Goal: Task Accomplishment & Management: Use online tool/utility

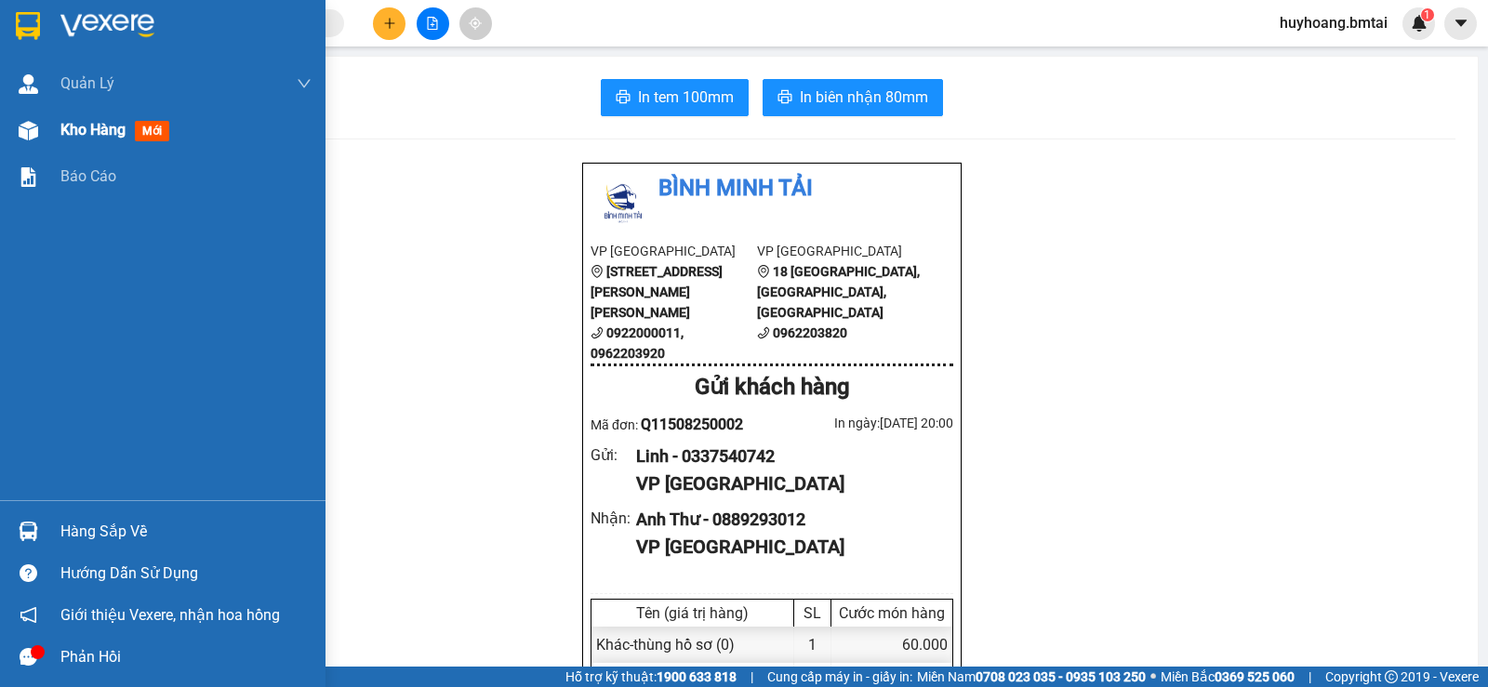
click at [62, 134] on span "Kho hàng" at bounding box center [92, 130] width 65 height 18
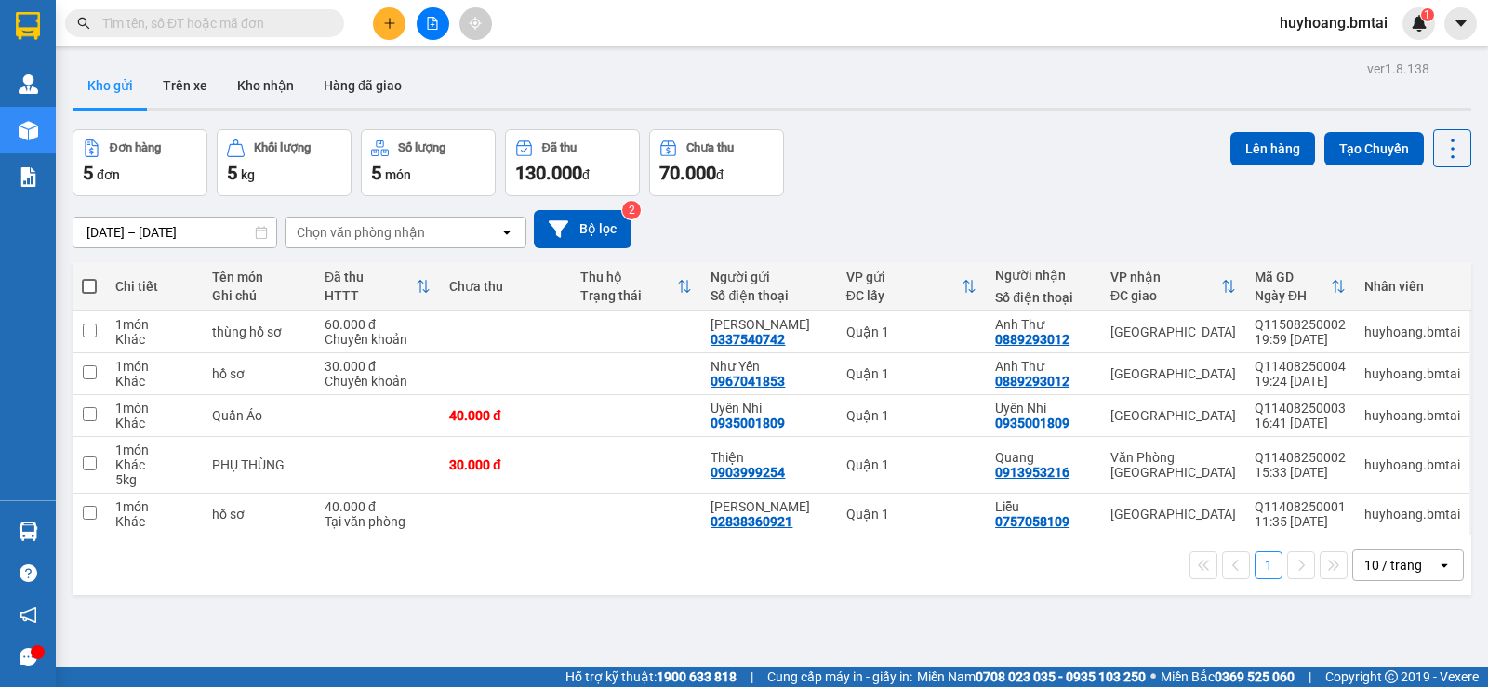
click at [137, 85] on button "Kho gửi" at bounding box center [110, 85] width 75 height 45
click at [136, 85] on button "Kho gửi" at bounding box center [110, 85] width 75 height 45
click at [905, 513] on div "Quận 1" at bounding box center [911, 514] width 130 height 15
checkbox input "true"
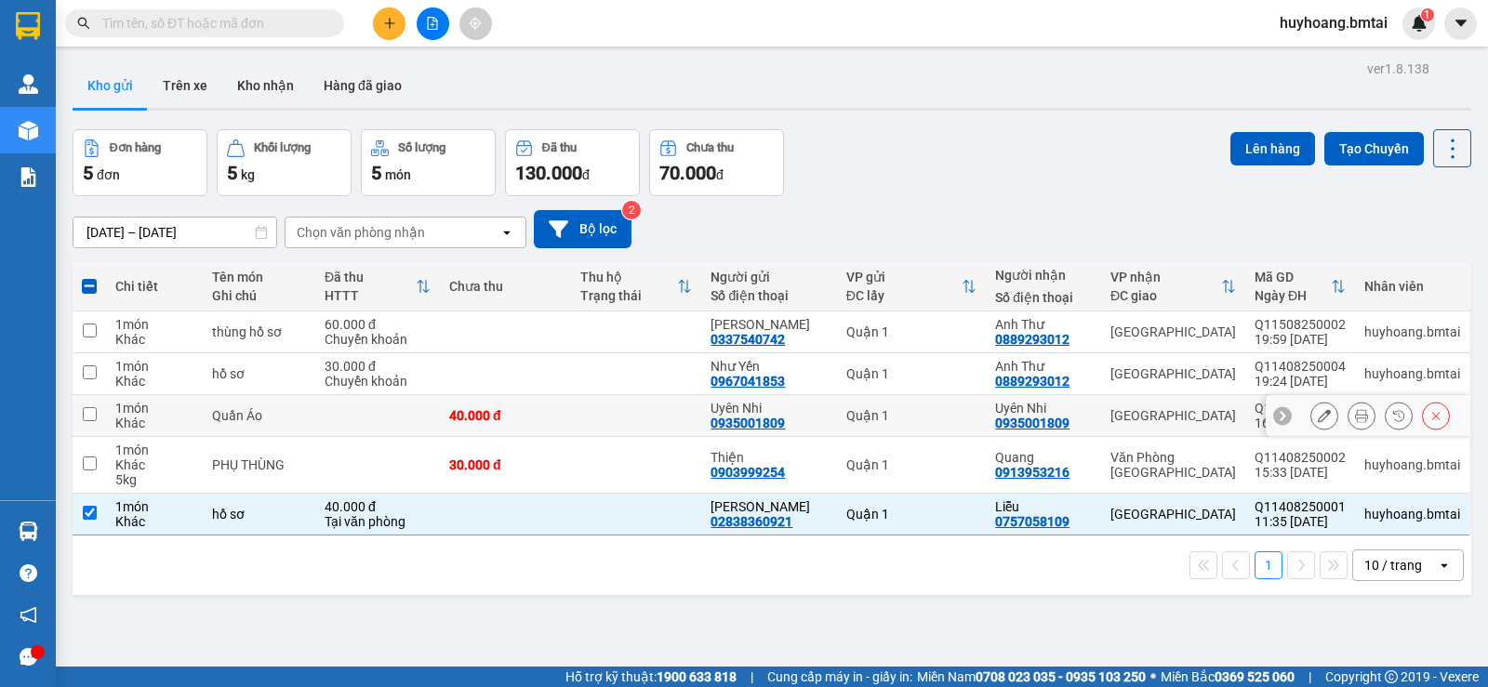
click at [922, 409] on div "Quận 1" at bounding box center [911, 415] width 130 height 15
checkbox input "true"
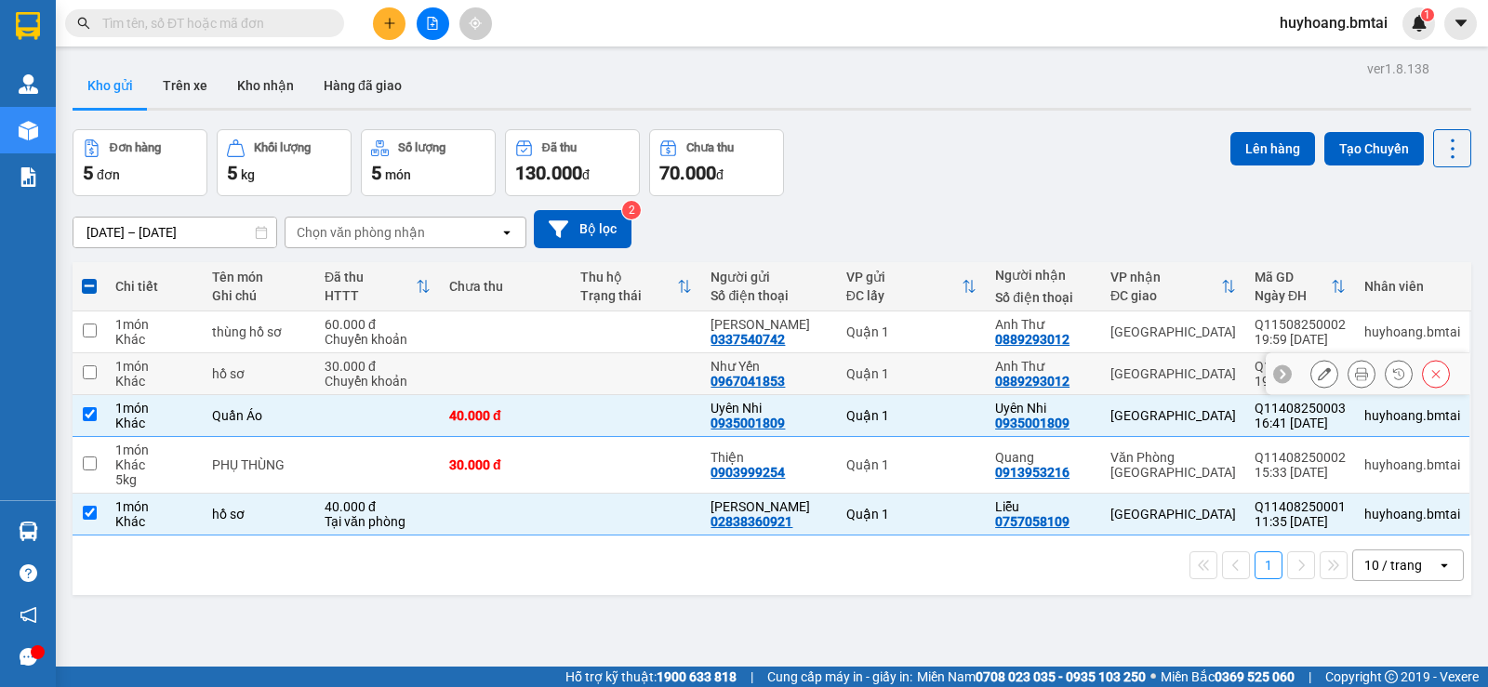
click at [919, 381] on td "Quận 1" at bounding box center [911, 374] width 149 height 42
checkbox input "true"
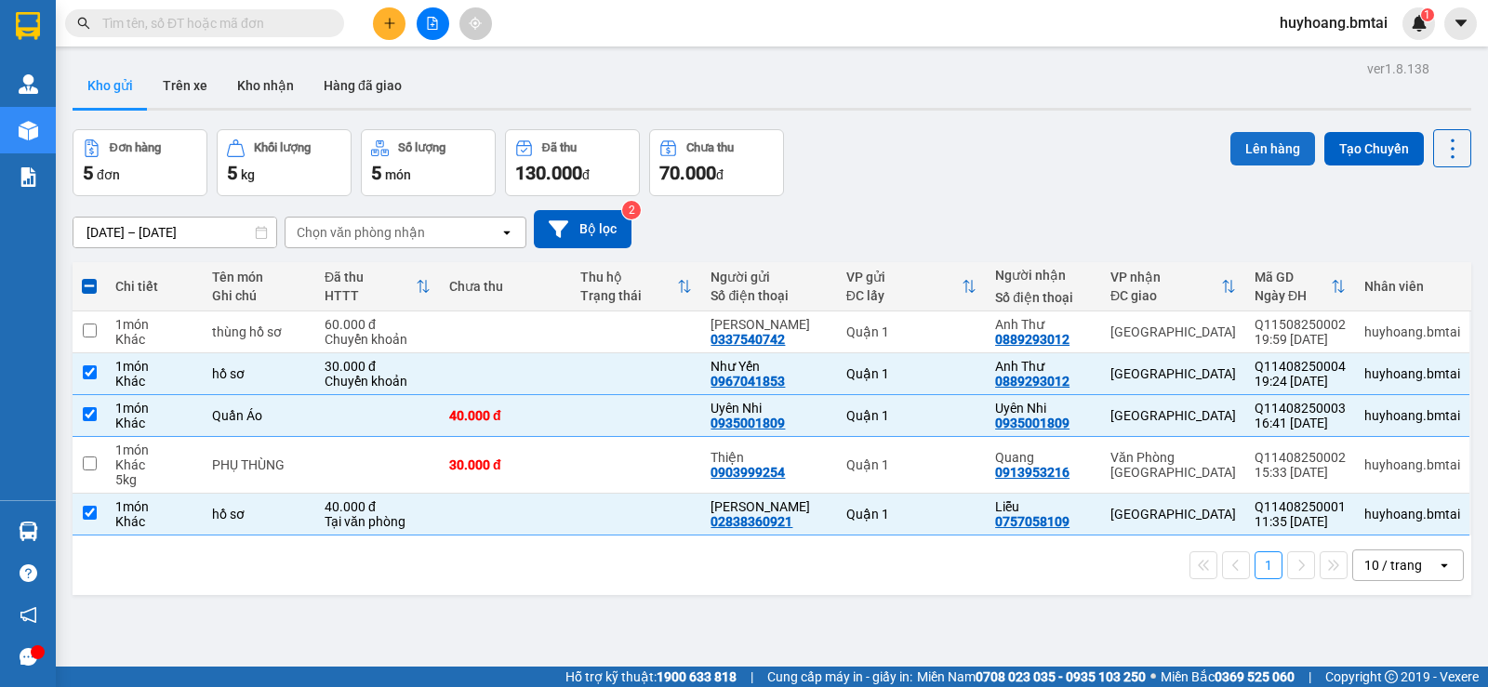
click at [1245, 145] on button "Lên hàng" at bounding box center [1273, 148] width 85 height 33
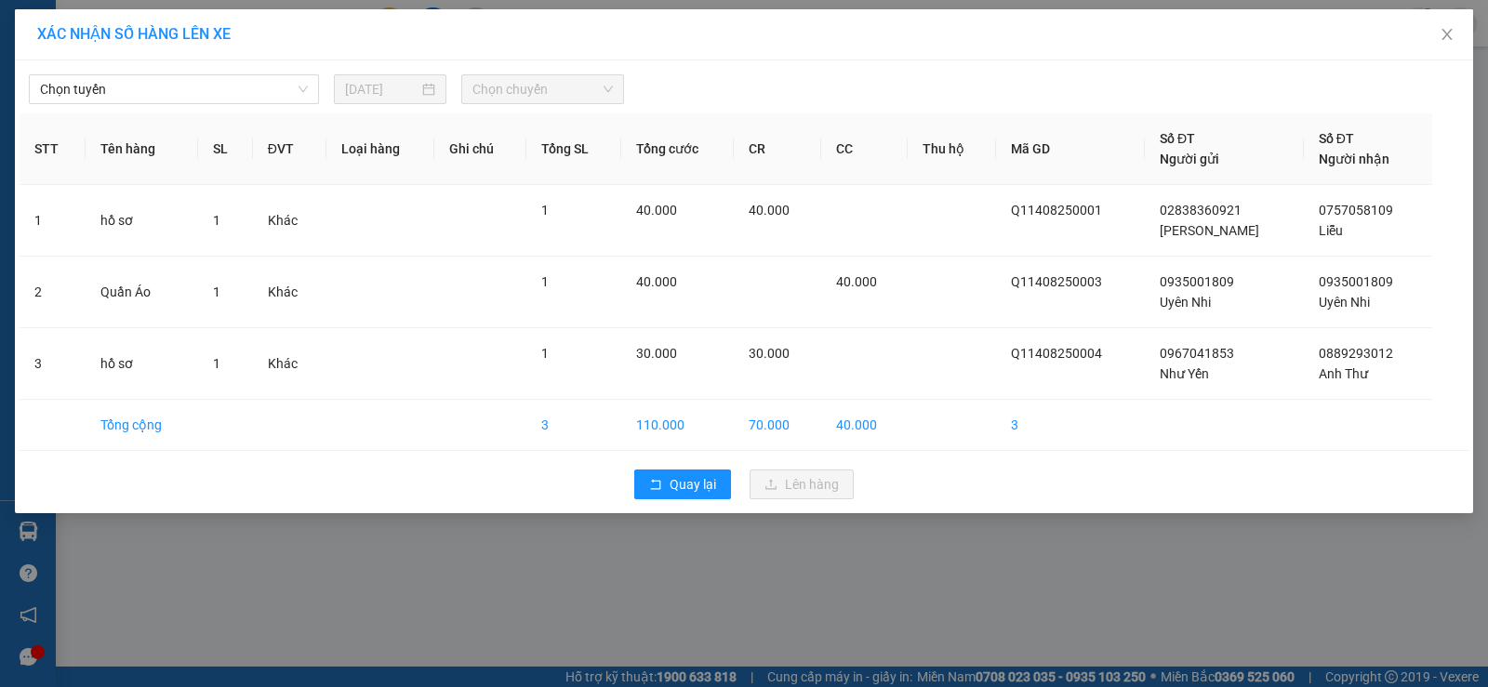
drag, startPoint x: 335, startPoint y: 103, endPoint x: 326, endPoint y: 101, distance: 9.5
click at [334, 103] on div "[DATE]" at bounding box center [390, 89] width 113 height 30
click at [274, 92] on span "Chọn tuyến" at bounding box center [174, 89] width 268 height 28
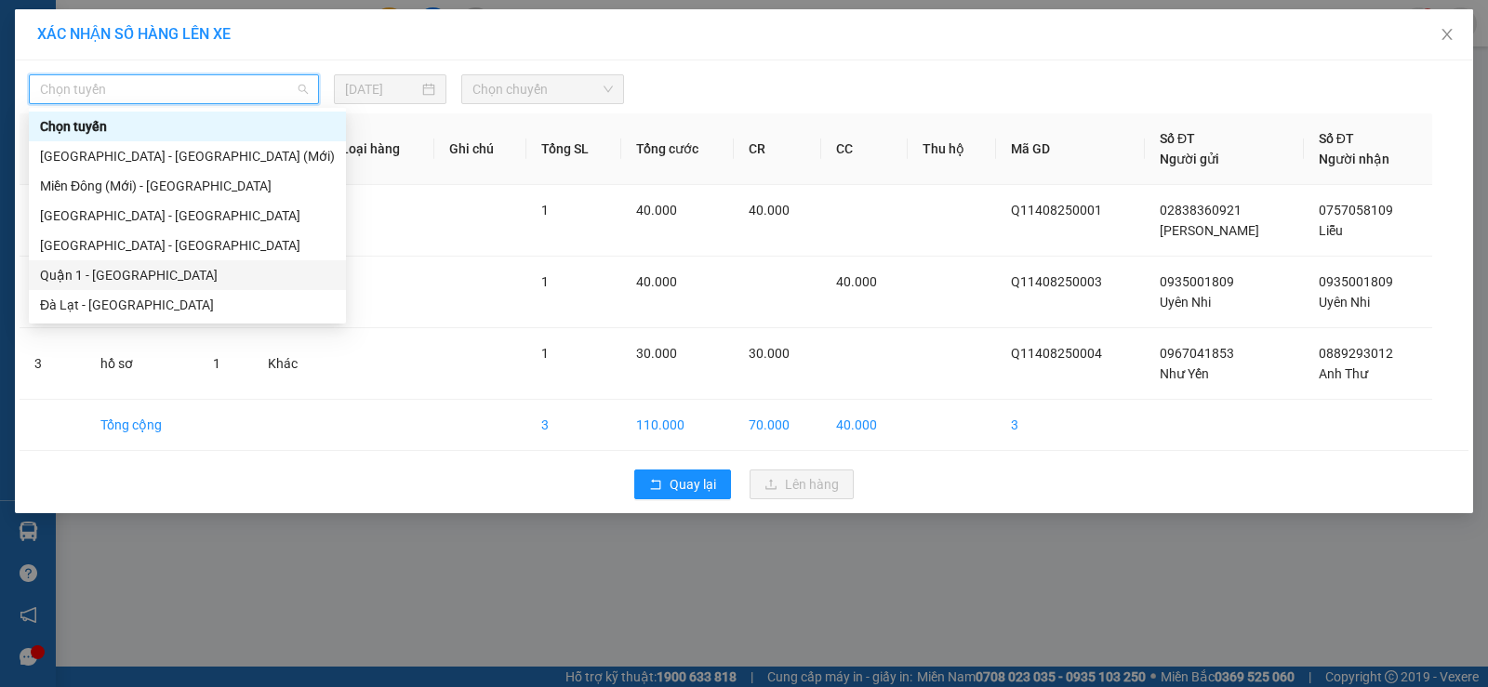
click at [182, 273] on div "Quận 1 - [GEOGRAPHIC_DATA]" at bounding box center [187, 275] width 295 height 20
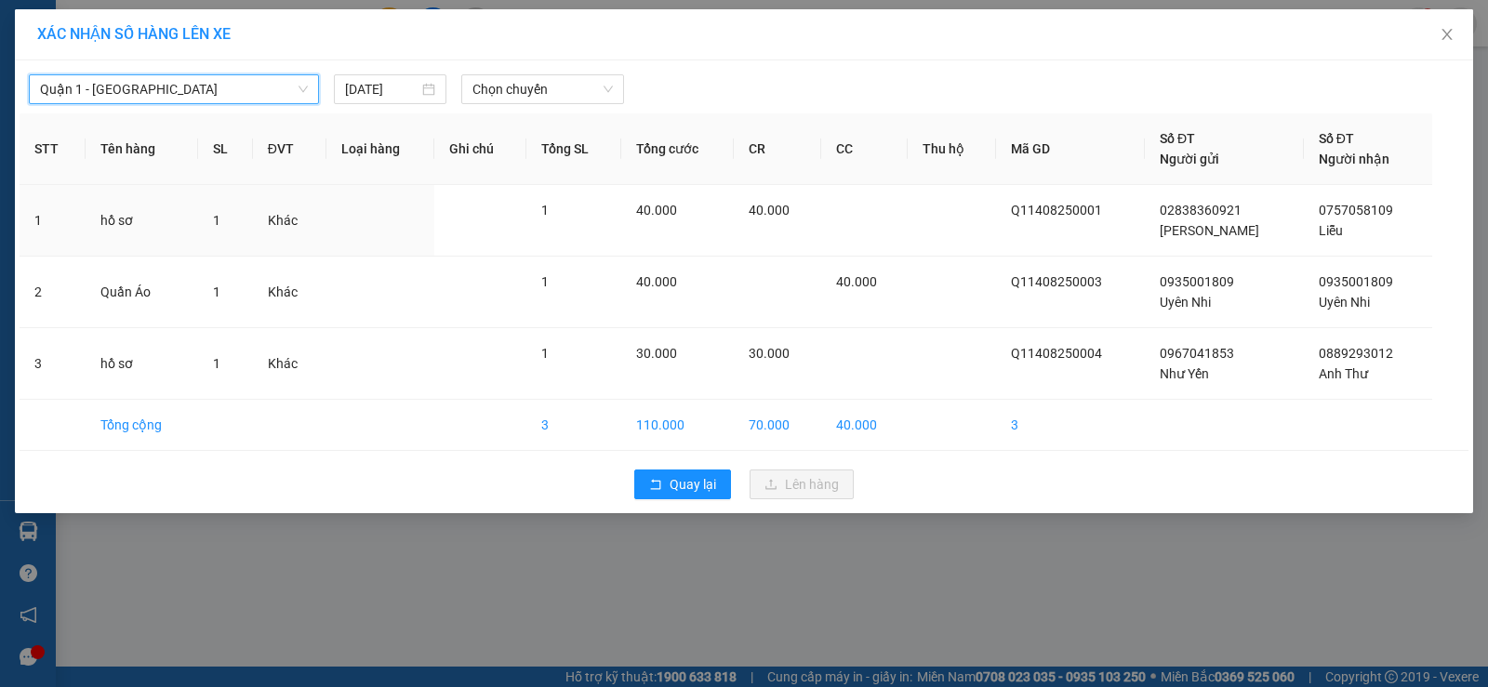
click at [382, 117] on th "Loại hàng" at bounding box center [380, 149] width 109 height 72
click at [405, 95] on input "[DATE]" at bounding box center [381, 89] width 73 height 20
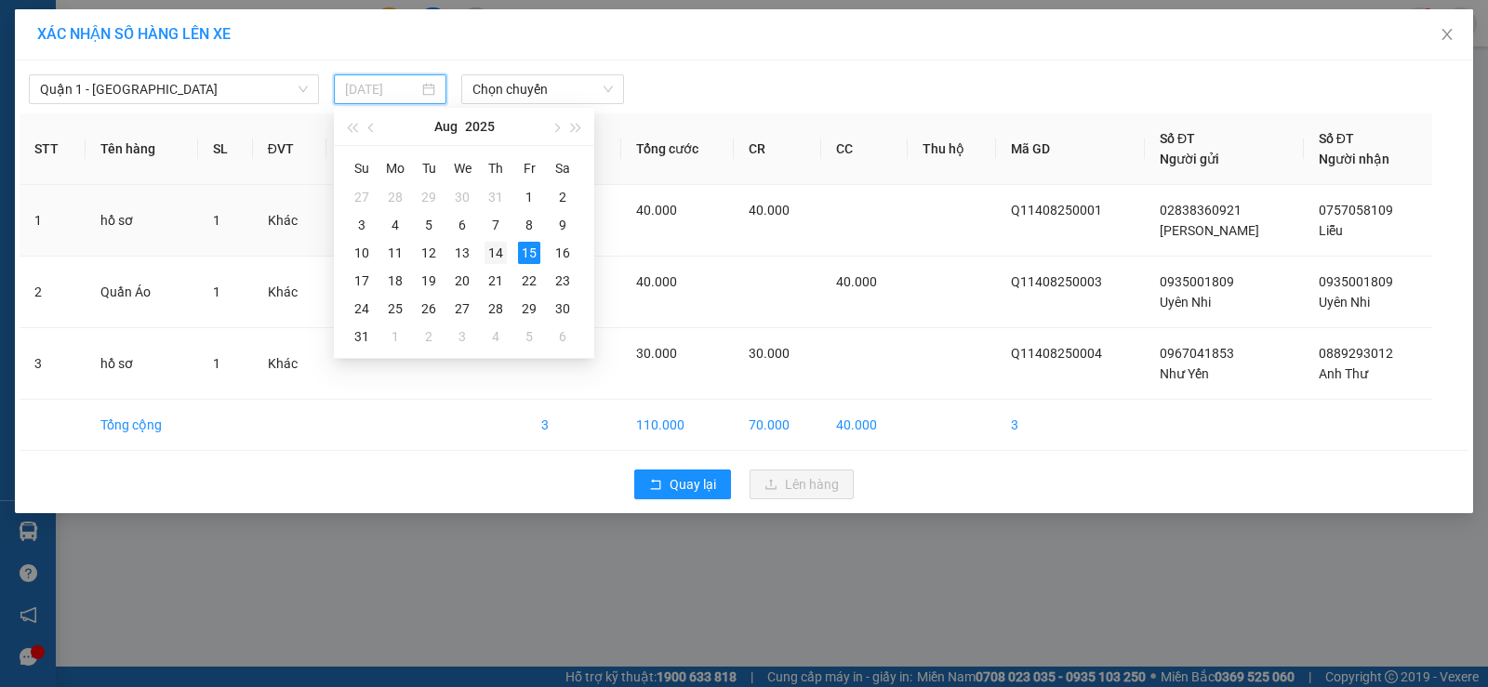
click at [498, 262] on div "14" at bounding box center [496, 253] width 22 height 22
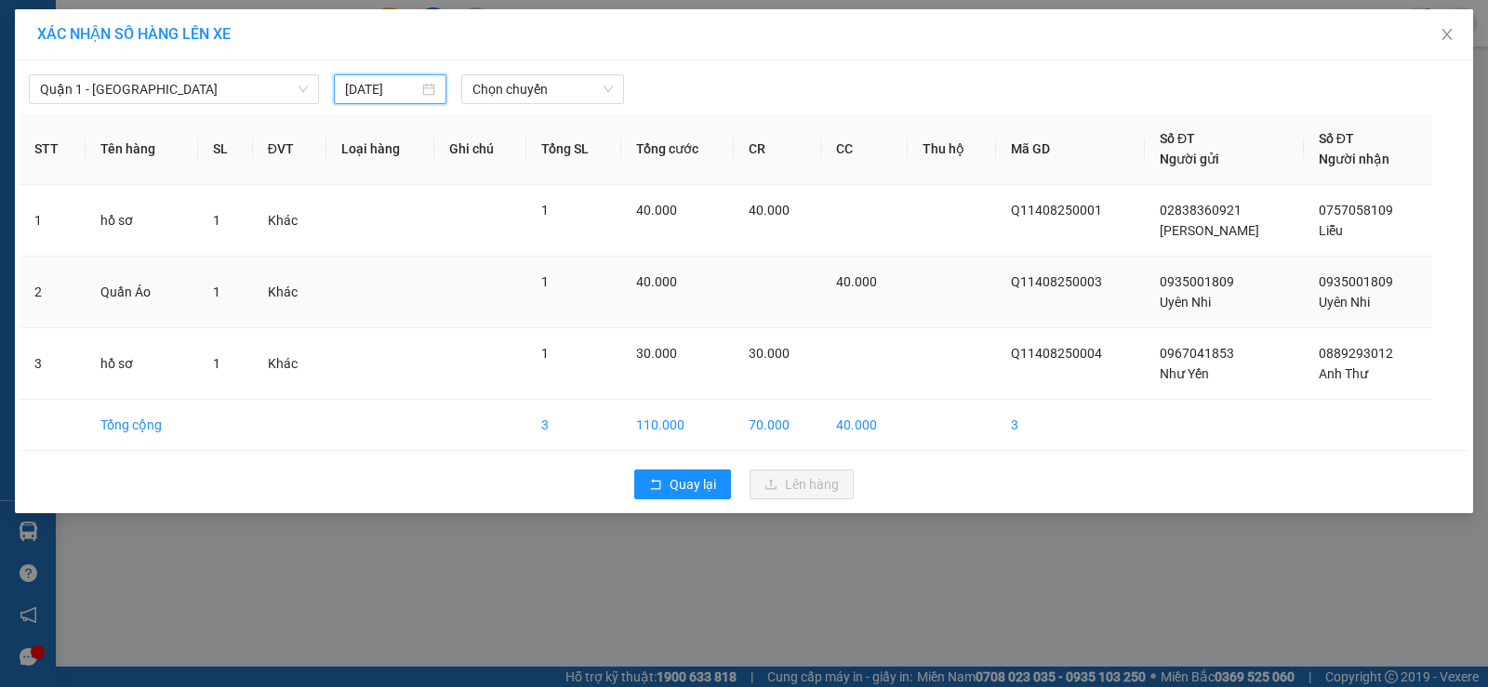
type input "[DATE]"
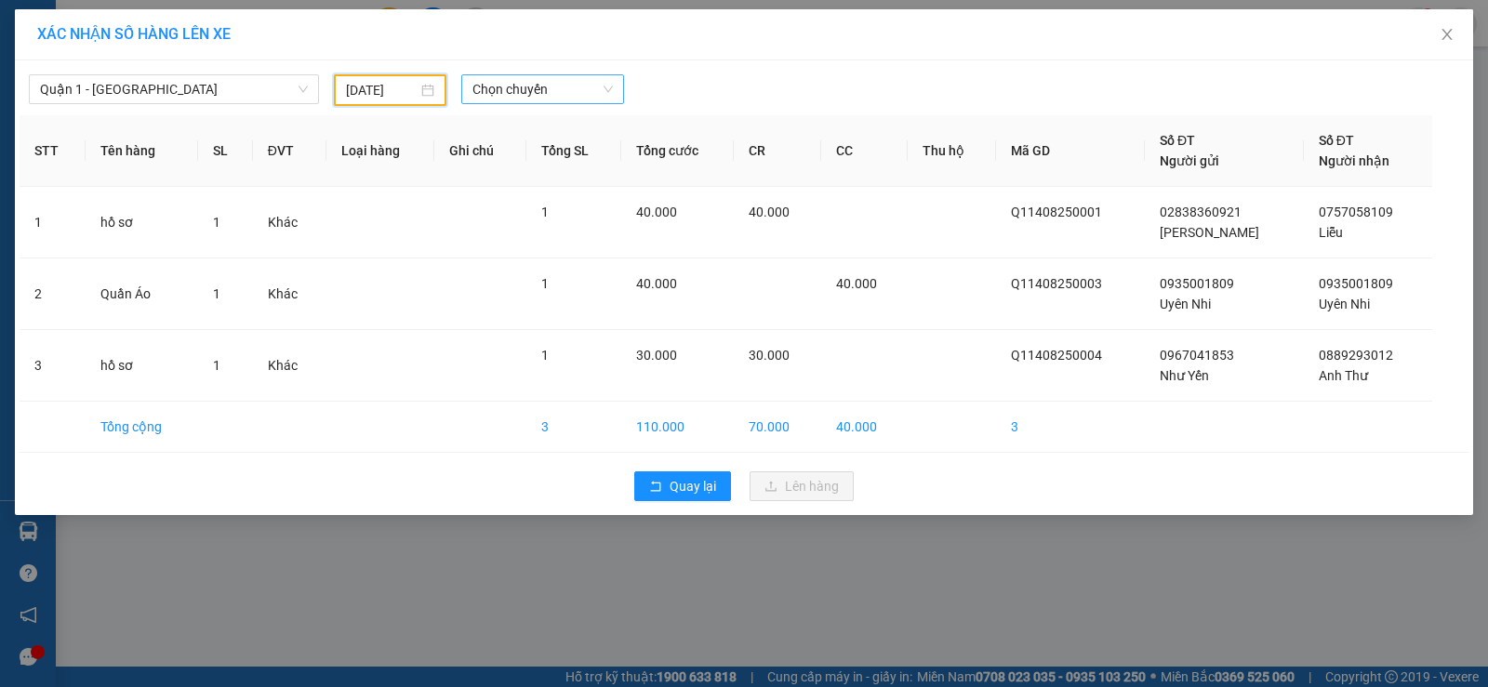
click at [535, 93] on span "Chọn chuyến" at bounding box center [542, 89] width 140 height 28
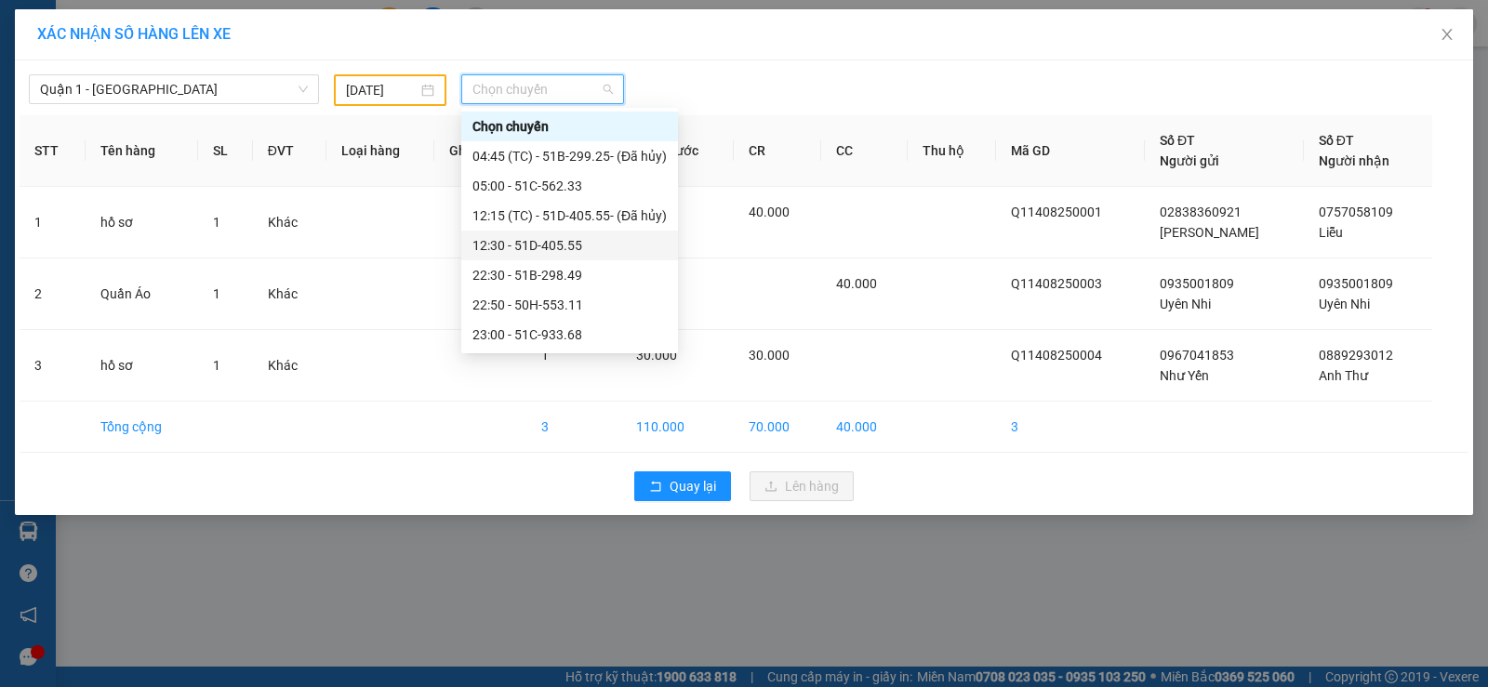
click at [605, 259] on div "12:30 - 51D-405.55" at bounding box center [569, 246] width 217 height 30
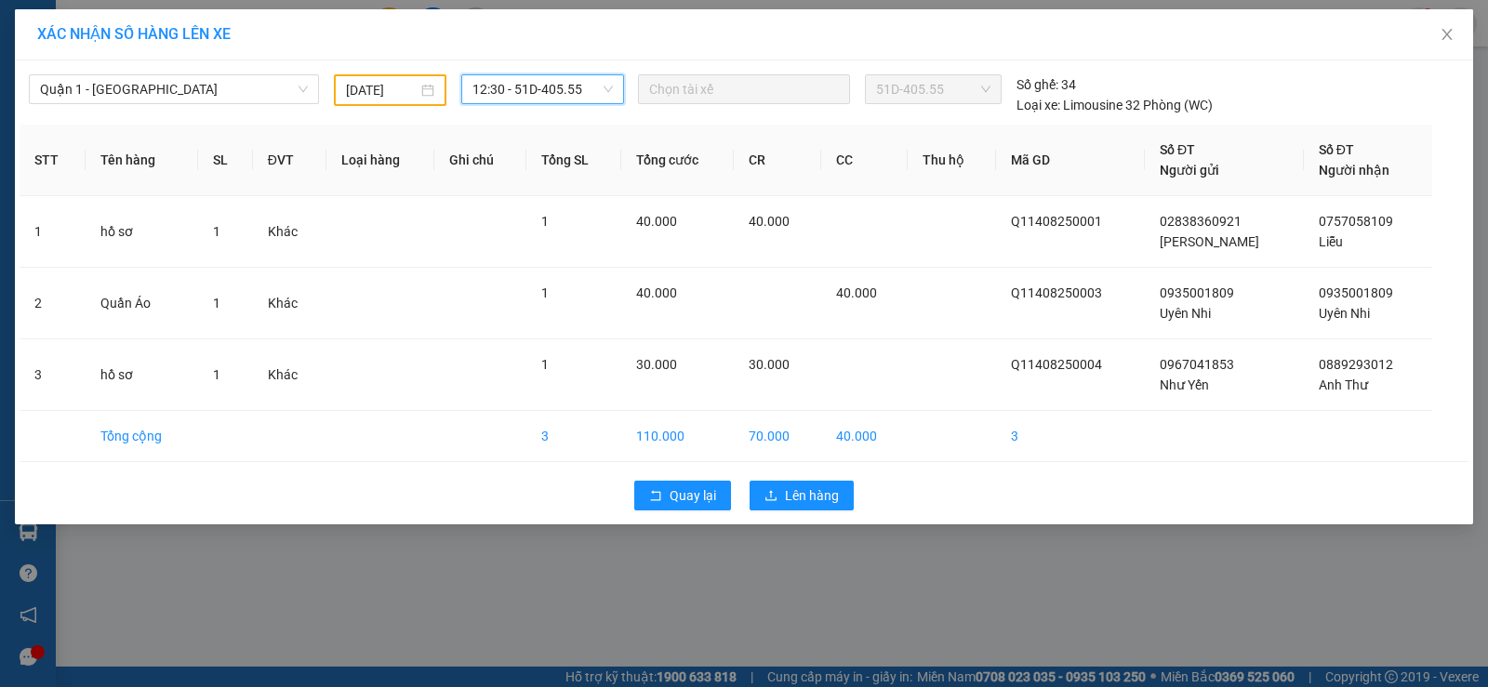
click at [528, 100] on span "12:30 - 51D-405.55" at bounding box center [542, 89] width 140 height 28
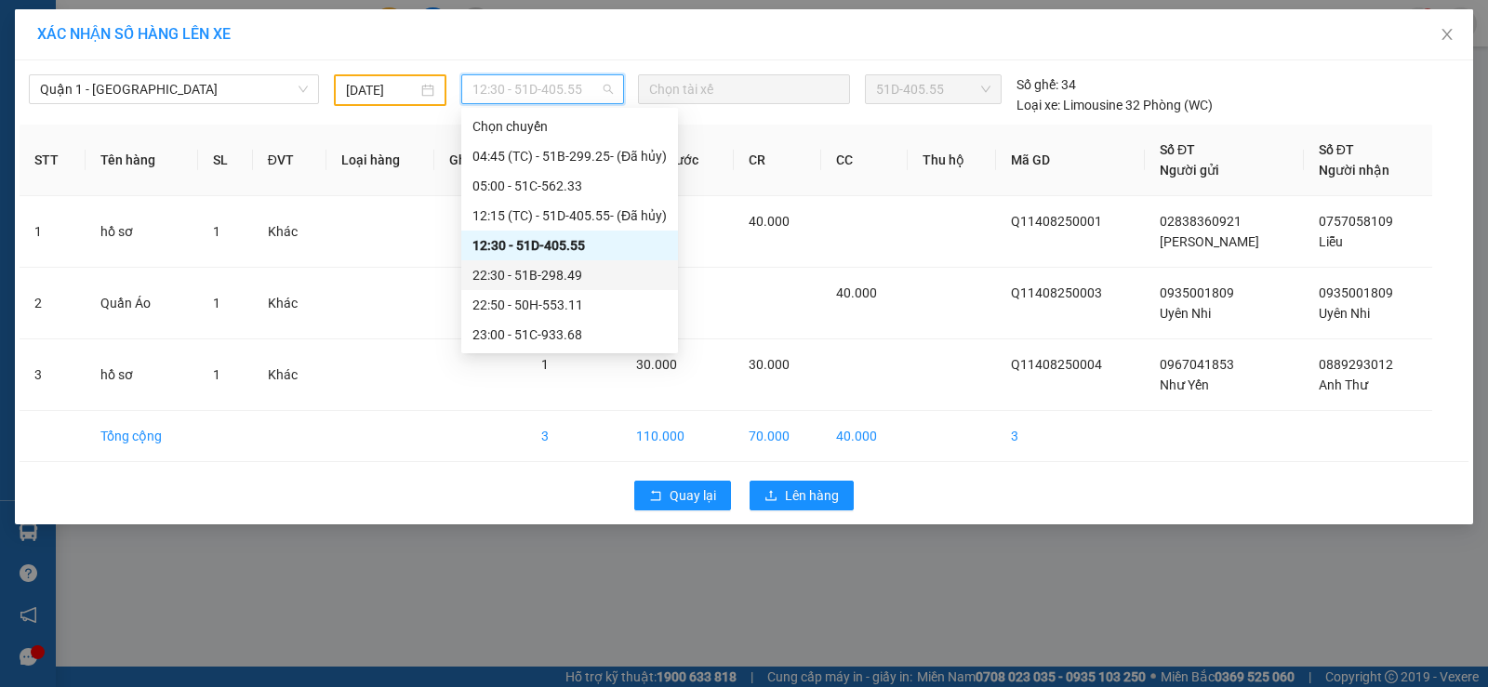
click at [548, 277] on div "22:30 - 51B-298.49" at bounding box center [569, 275] width 194 height 20
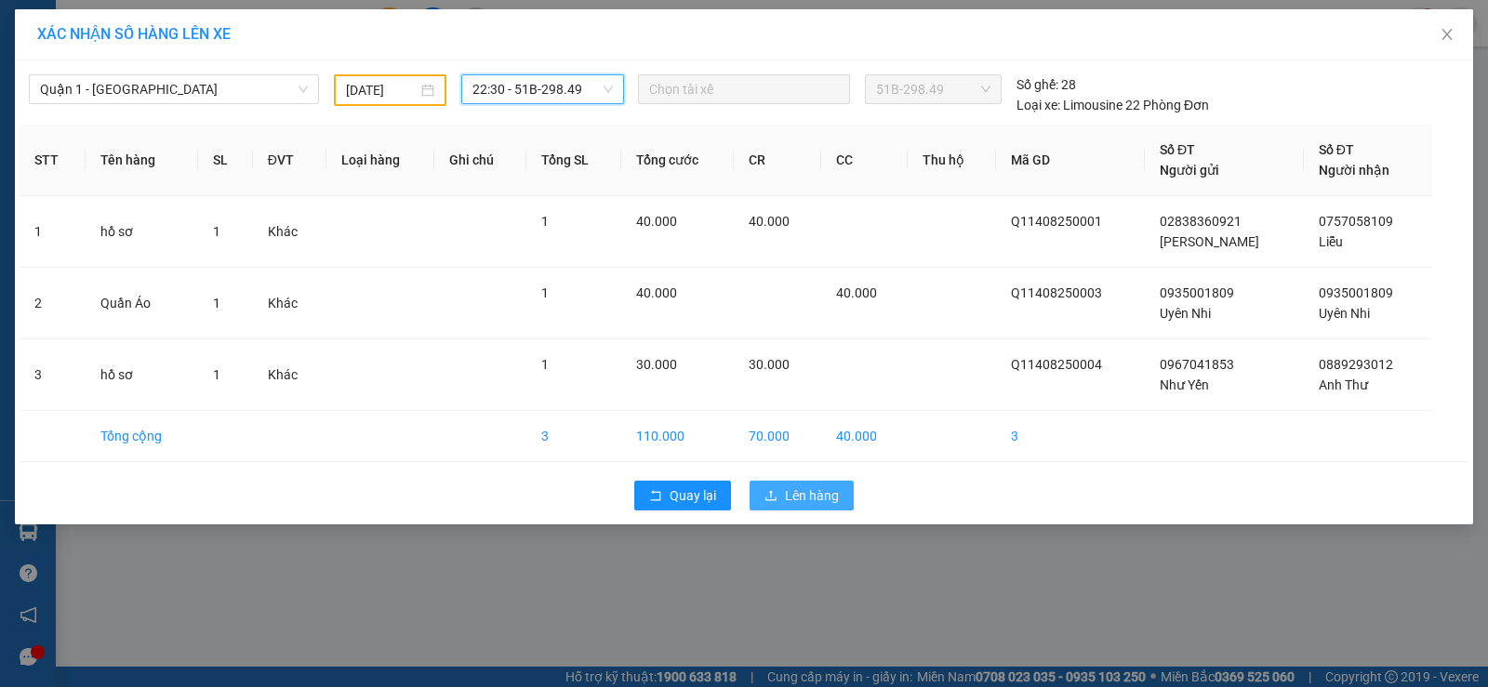
click at [809, 497] on span "Lên hàng" at bounding box center [812, 496] width 54 height 20
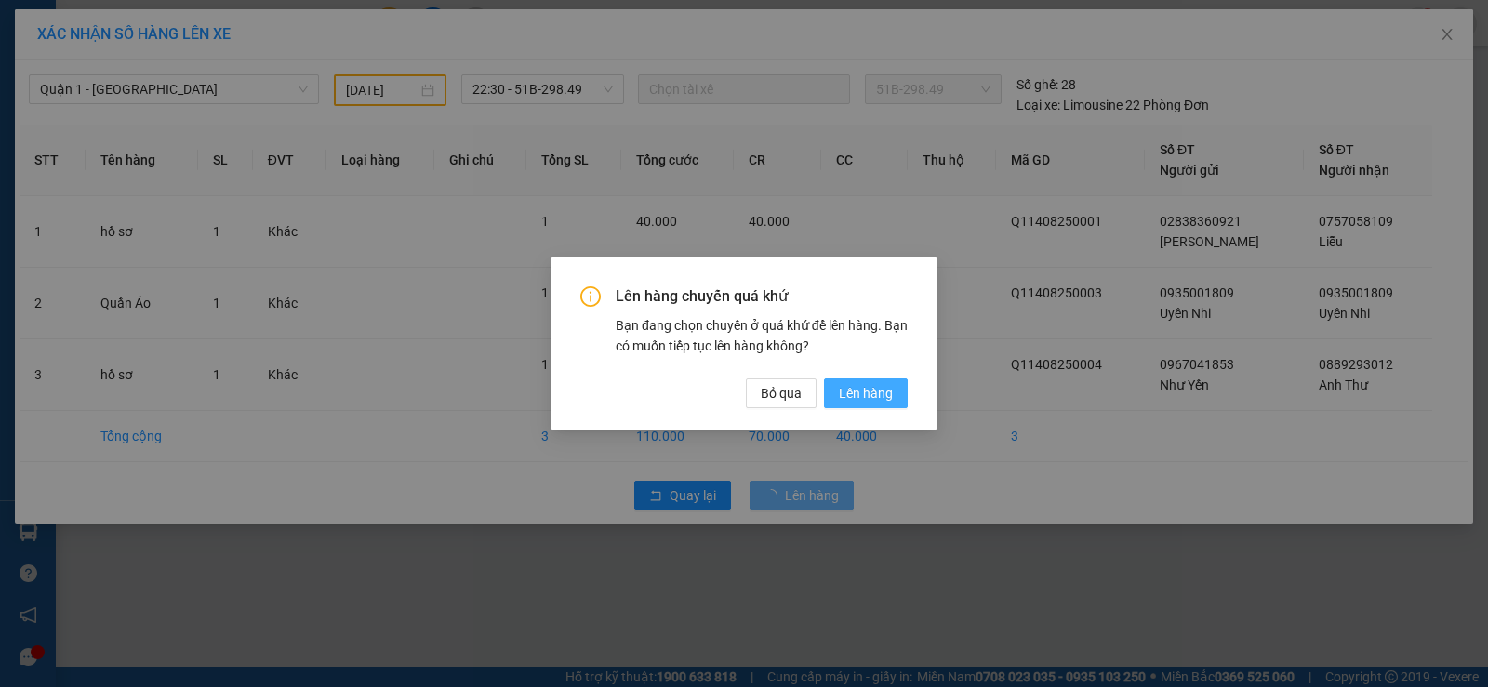
click at [882, 388] on span "Lên hàng" at bounding box center [866, 393] width 54 height 20
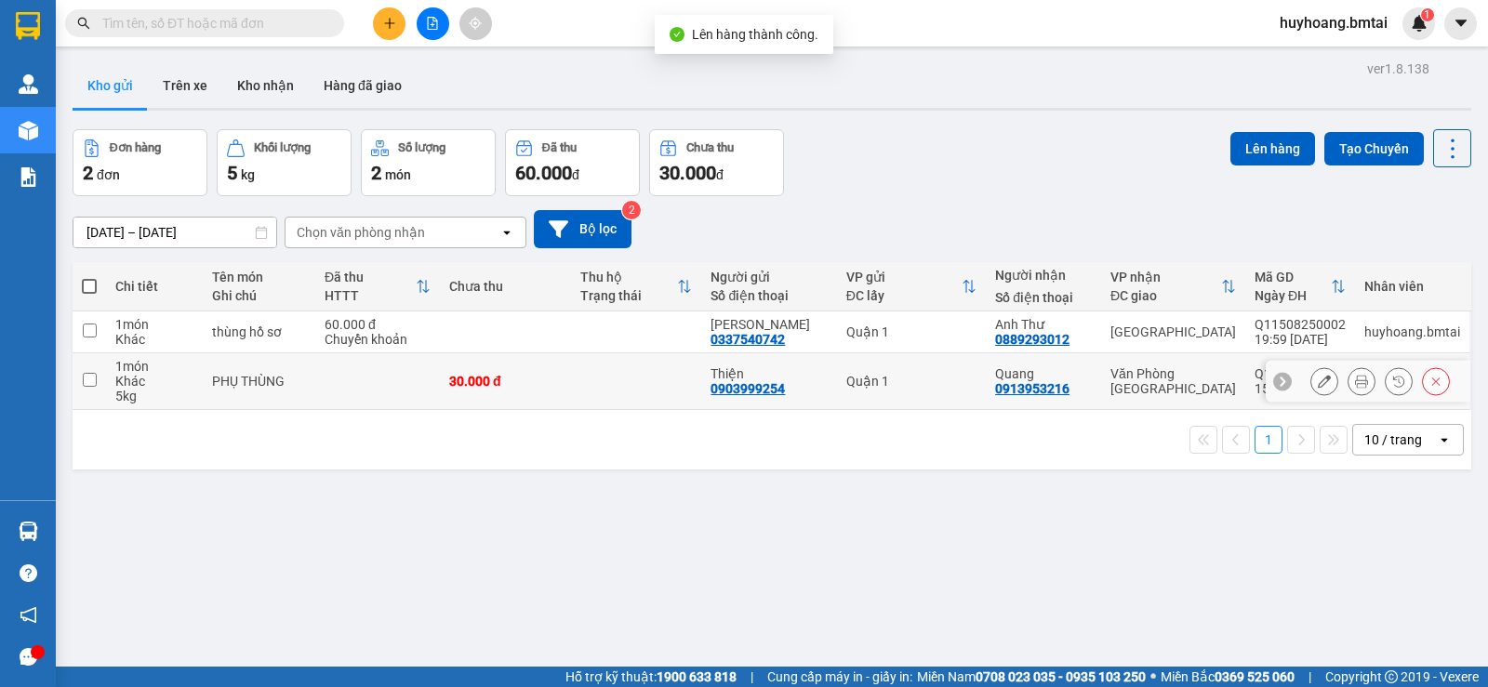
click at [959, 371] on td "Quận 1" at bounding box center [911, 381] width 149 height 57
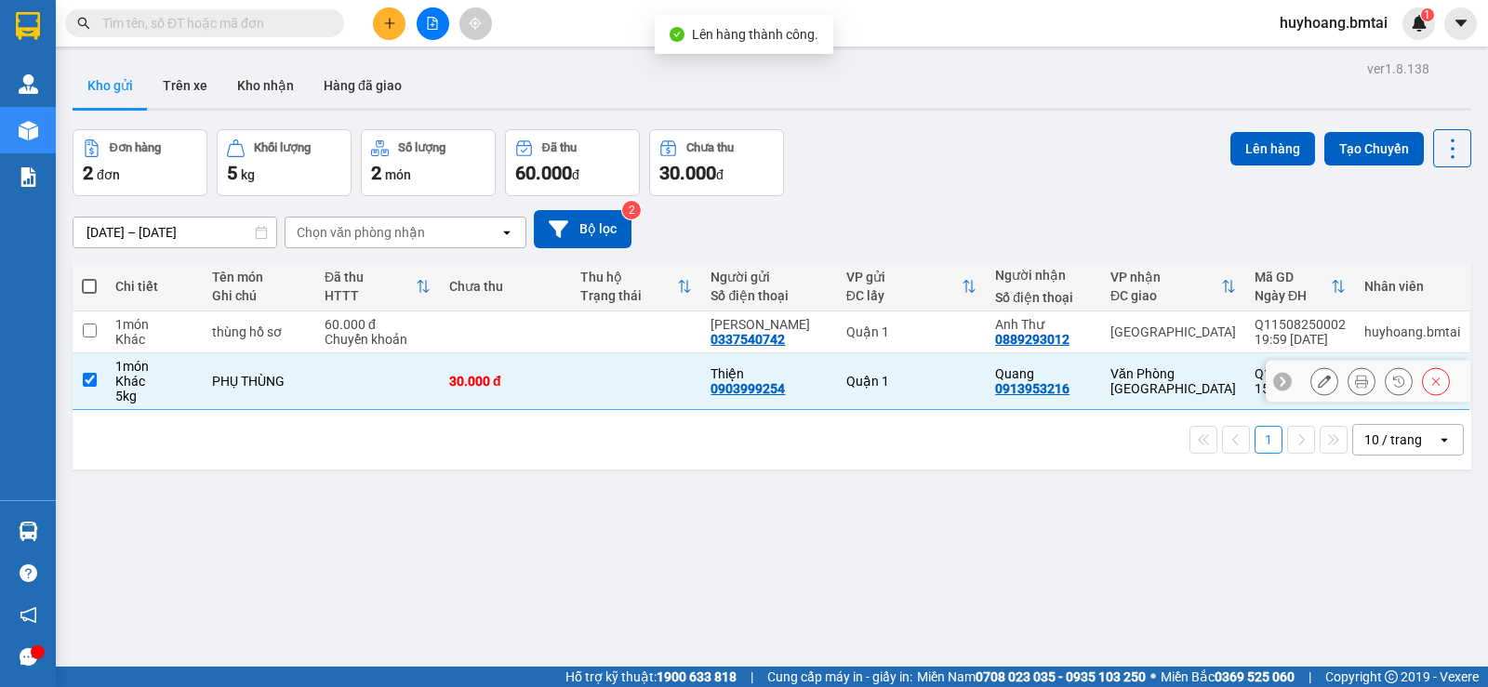
checkbox input "true"
click at [1260, 132] on button "Lên hàng" at bounding box center [1273, 148] width 85 height 33
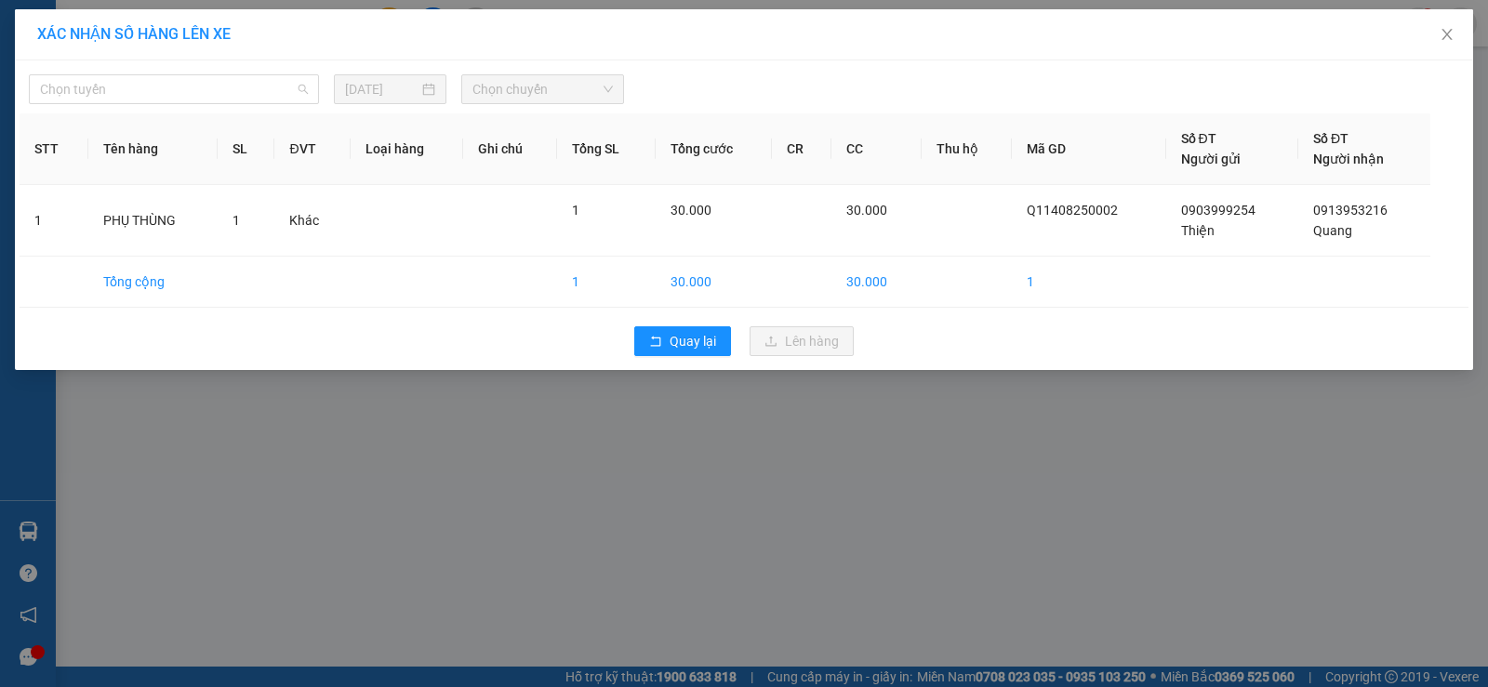
drag, startPoint x: 286, startPoint y: 83, endPoint x: 206, endPoint y: 274, distance: 207.3
click at [285, 83] on span "Chọn tuyến" at bounding box center [174, 89] width 268 height 28
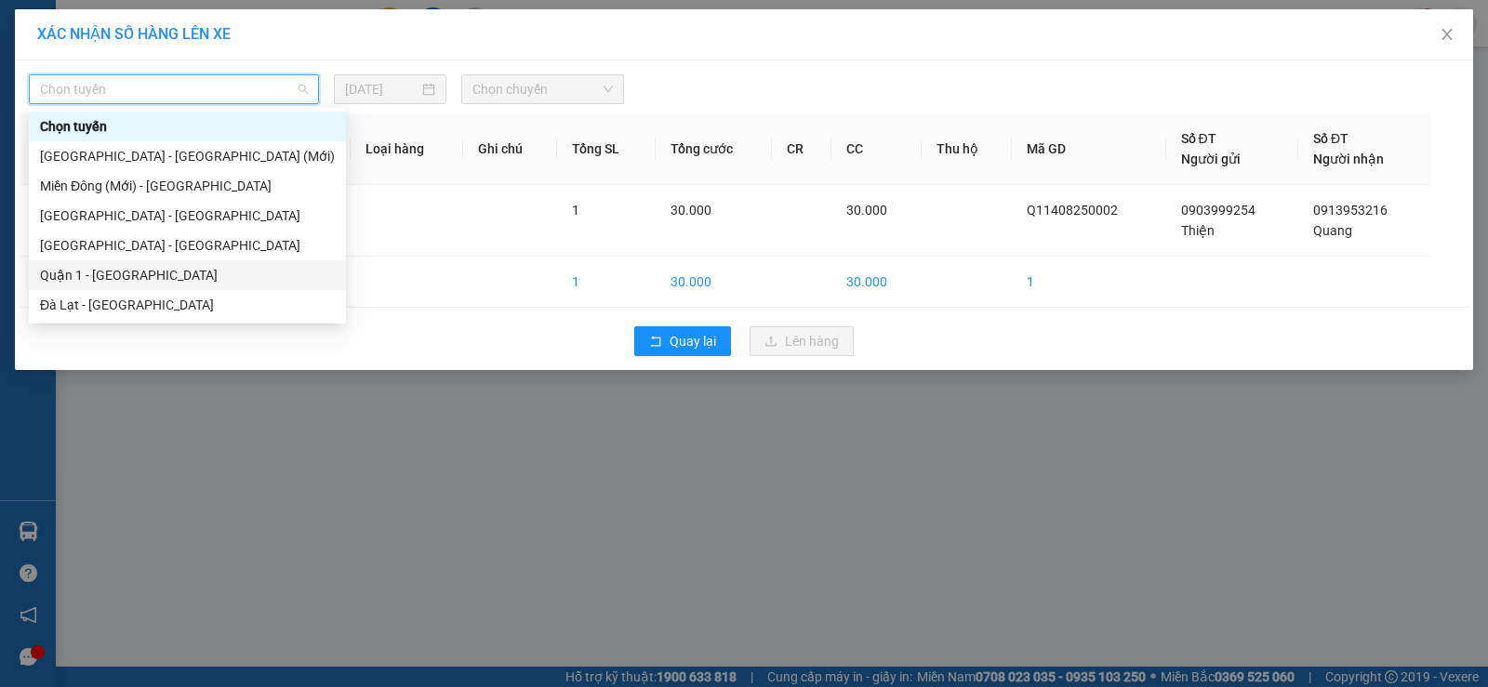
click at [121, 273] on div "Quận 1 - [GEOGRAPHIC_DATA]" at bounding box center [187, 275] width 295 height 20
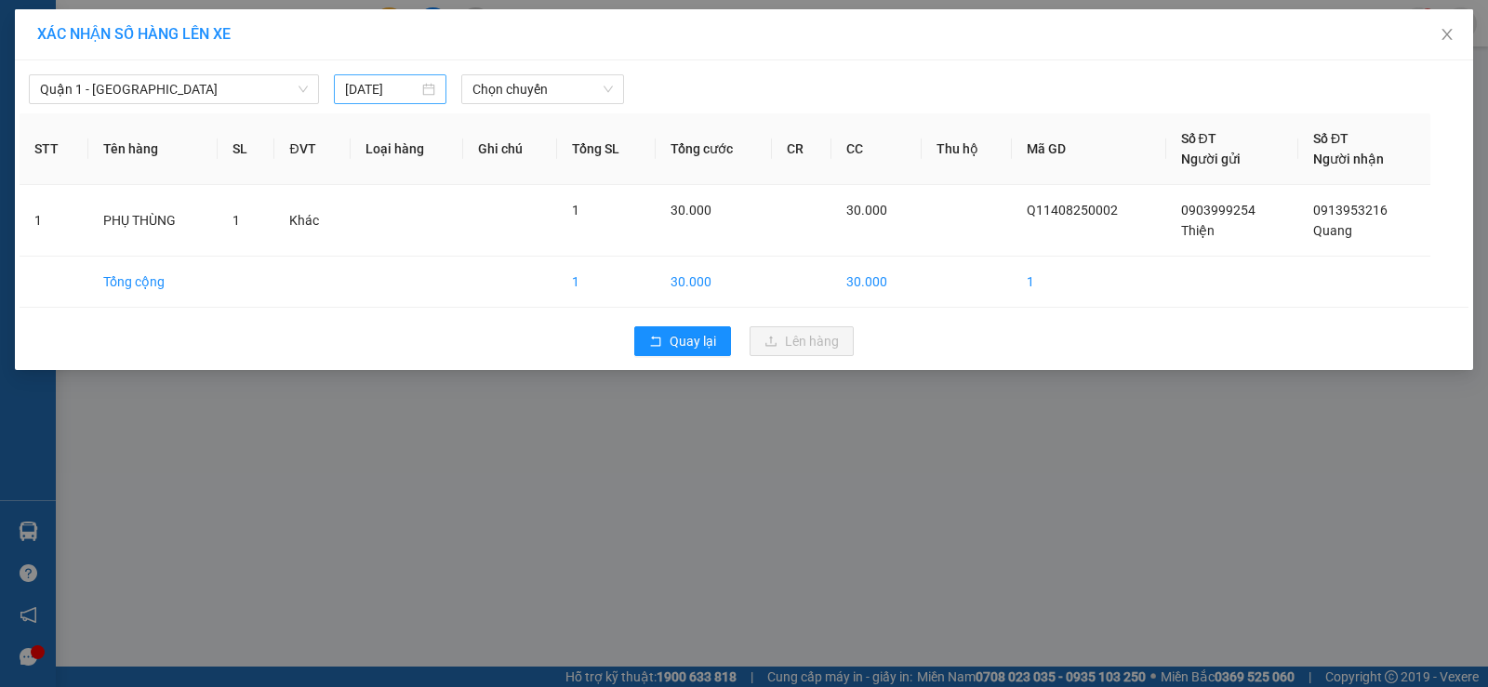
click at [443, 100] on div "[DATE]" at bounding box center [390, 89] width 113 height 30
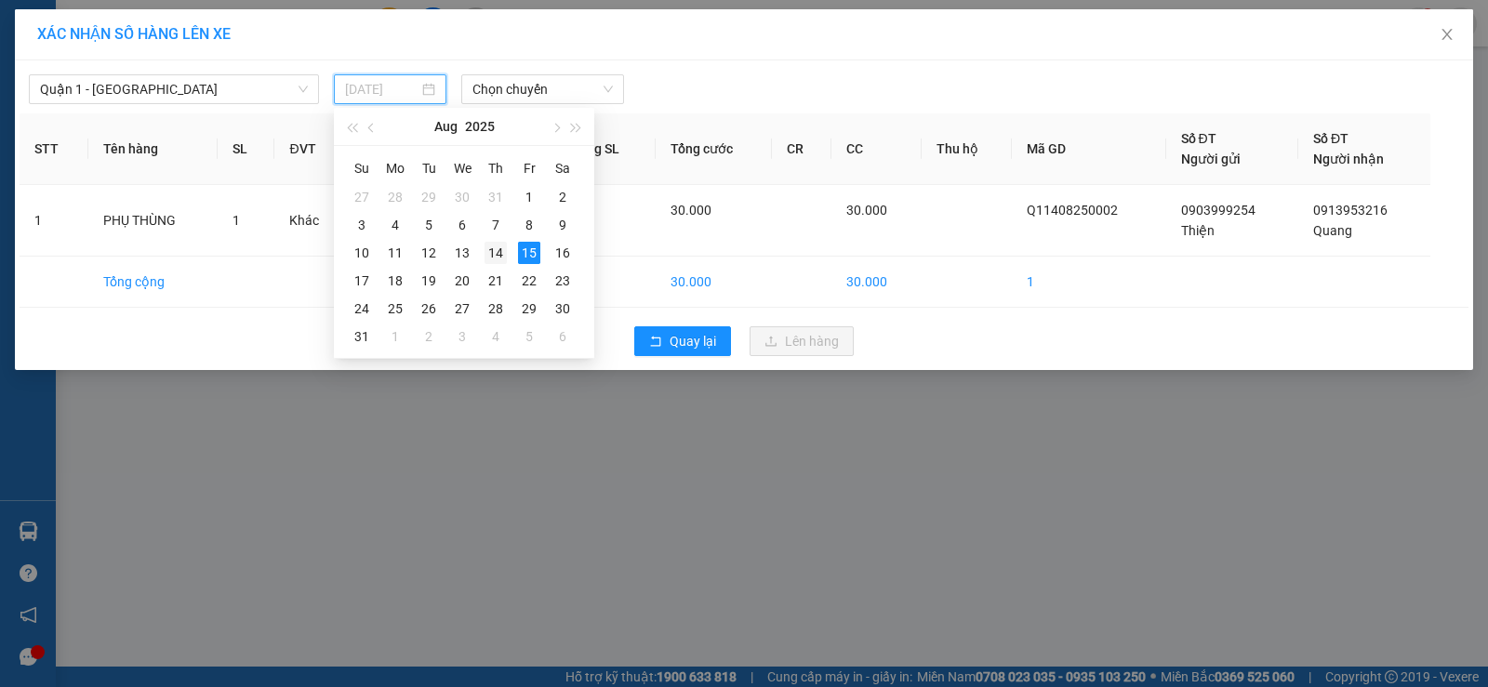
drag, startPoint x: 483, startPoint y: 236, endPoint x: 489, endPoint y: 245, distance: 10.6
click at [486, 239] on tbody "27 28 29 30 31 1 2 3 4 5 6 7 8 9 10 11 12 13 14 15 16 17 18 19 20 21 22 23 24 2…" at bounding box center [462, 266] width 234 height 167
click at [489, 245] on div "14" at bounding box center [496, 253] width 22 height 22
type input "[DATE]"
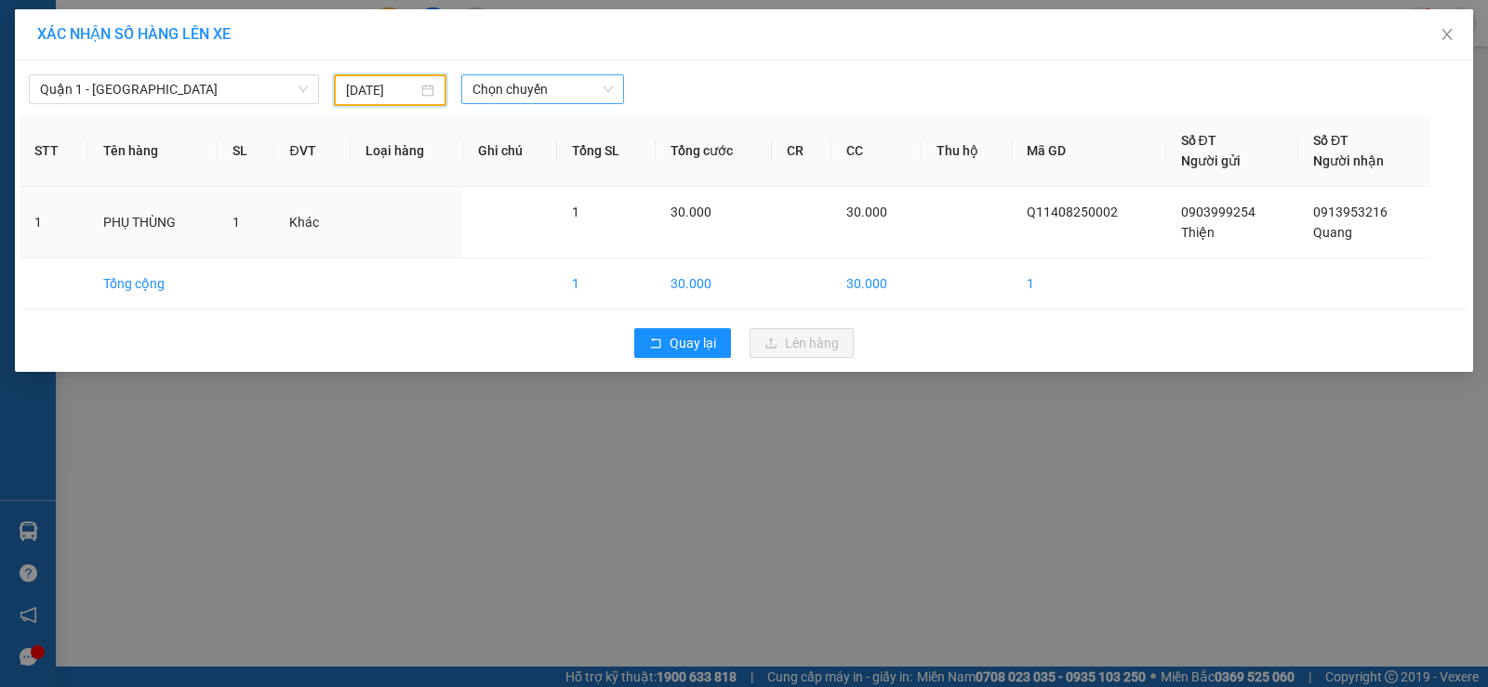
click at [527, 102] on span "Chọn chuyến" at bounding box center [542, 89] width 140 height 28
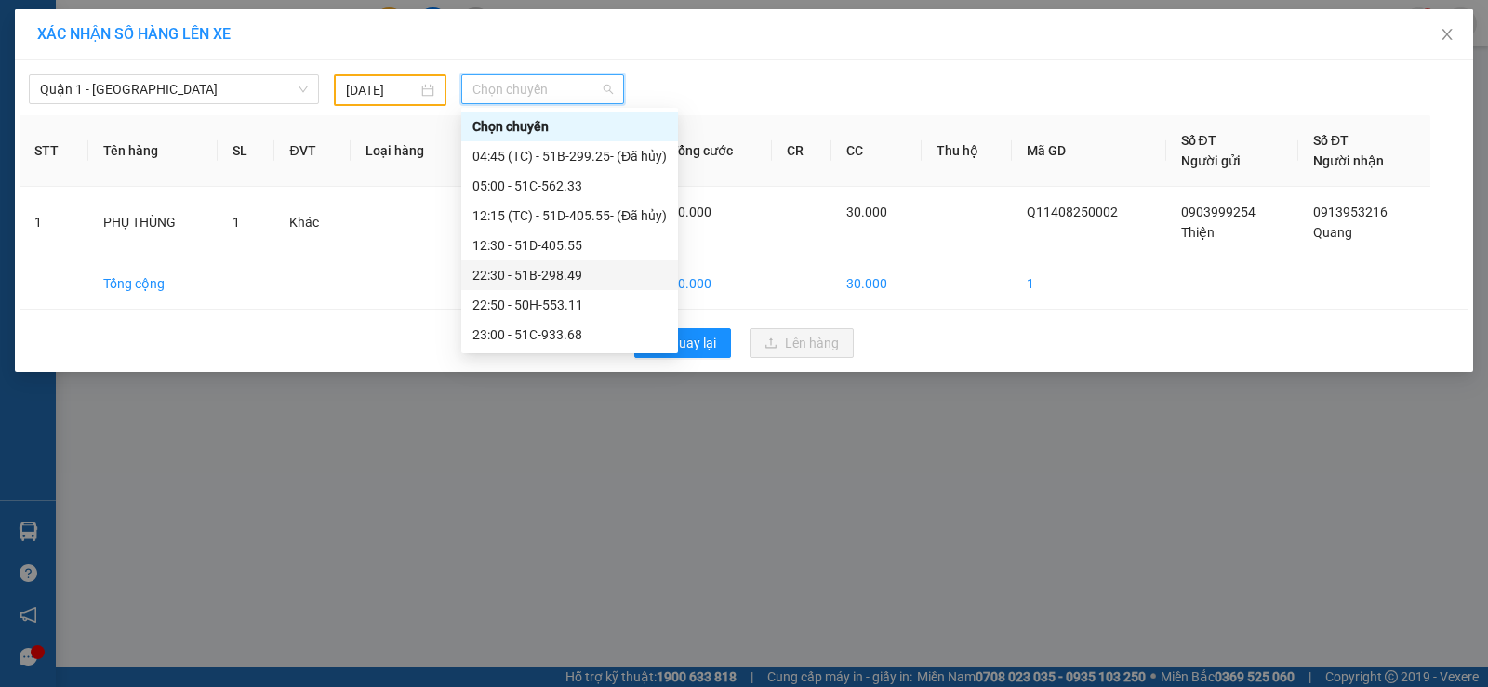
click at [238, 66] on div "Quận 1 - [GEOGRAPHIC_DATA] [DATE] Chọn chuyến" at bounding box center [744, 85] width 1449 height 41
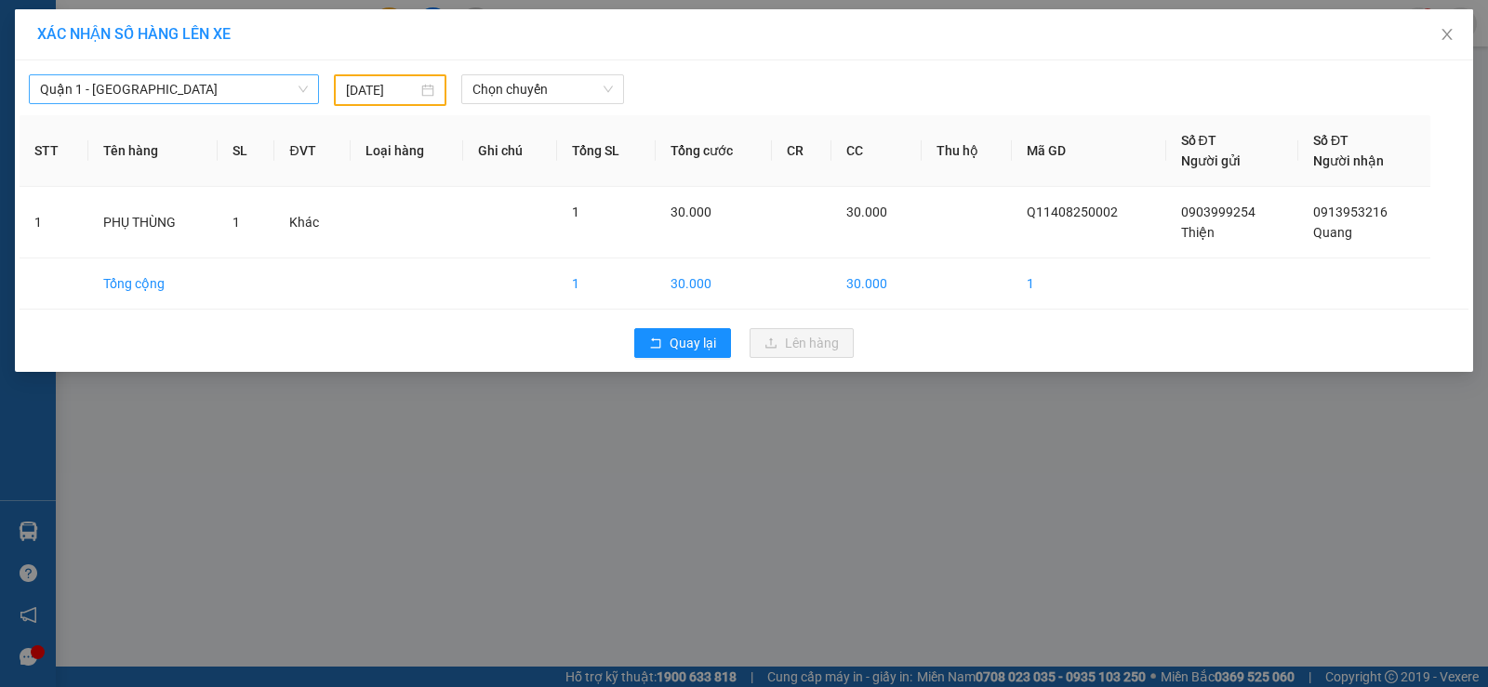
drag, startPoint x: 240, startPoint y: 81, endPoint x: 309, endPoint y: 121, distance: 79.6
click at [240, 82] on span "Quận 1 - [GEOGRAPHIC_DATA]" at bounding box center [174, 89] width 268 height 28
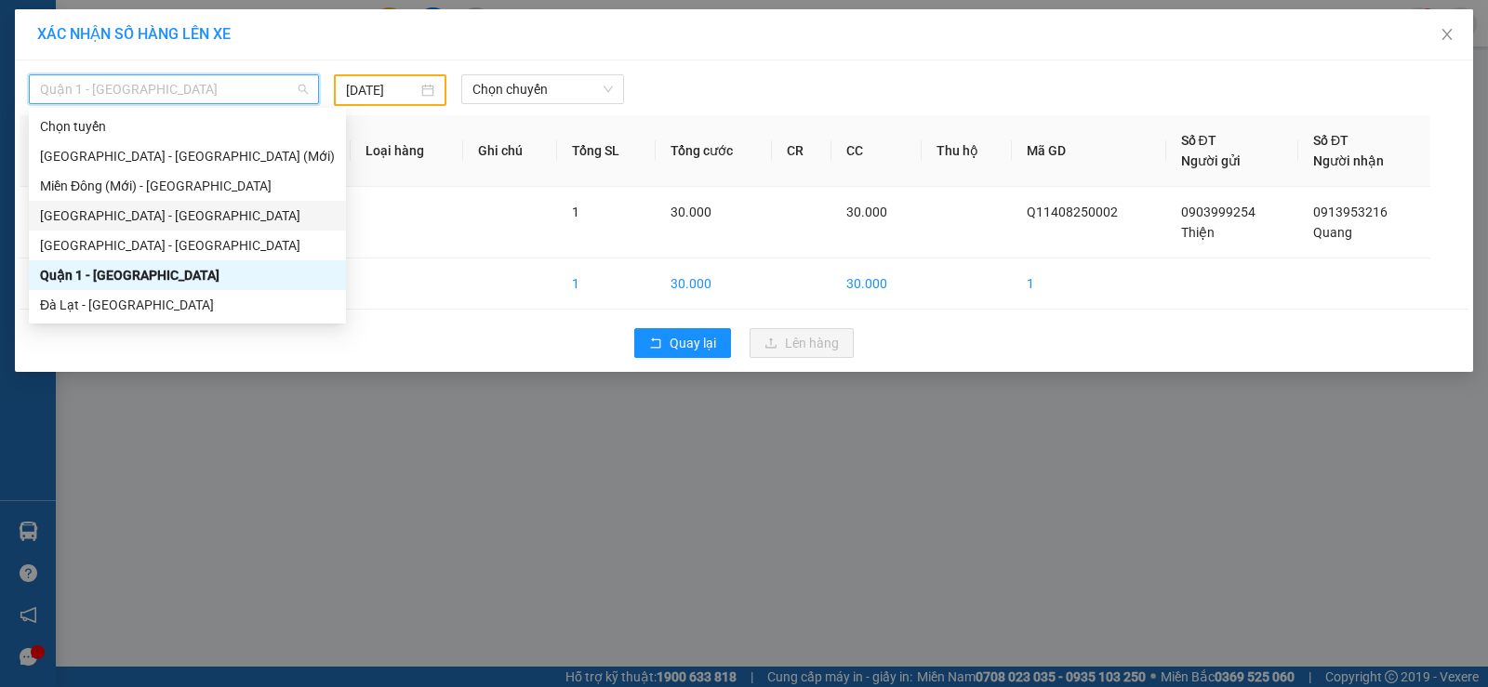
click at [154, 213] on div "[GEOGRAPHIC_DATA] - [GEOGRAPHIC_DATA]" at bounding box center [187, 216] width 295 height 20
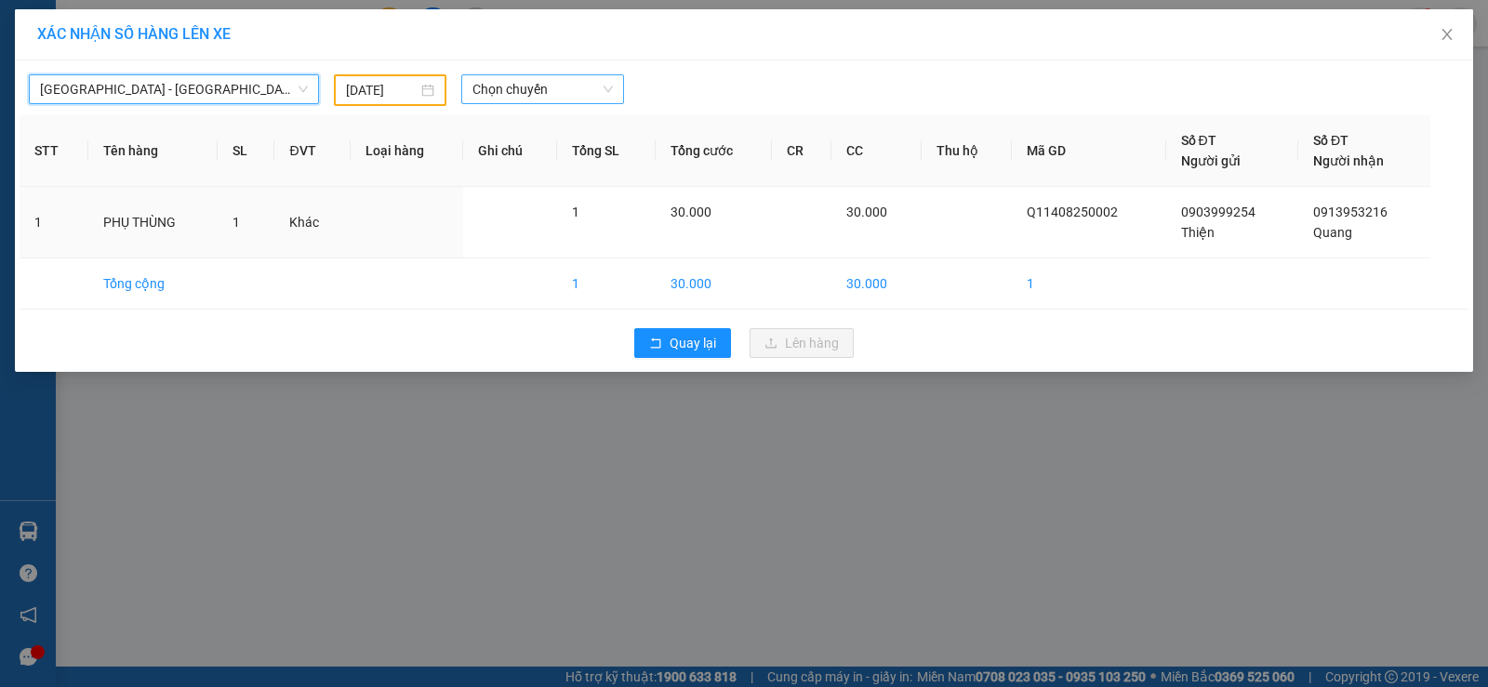
click at [542, 86] on span "Chọn chuyến" at bounding box center [542, 89] width 140 height 28
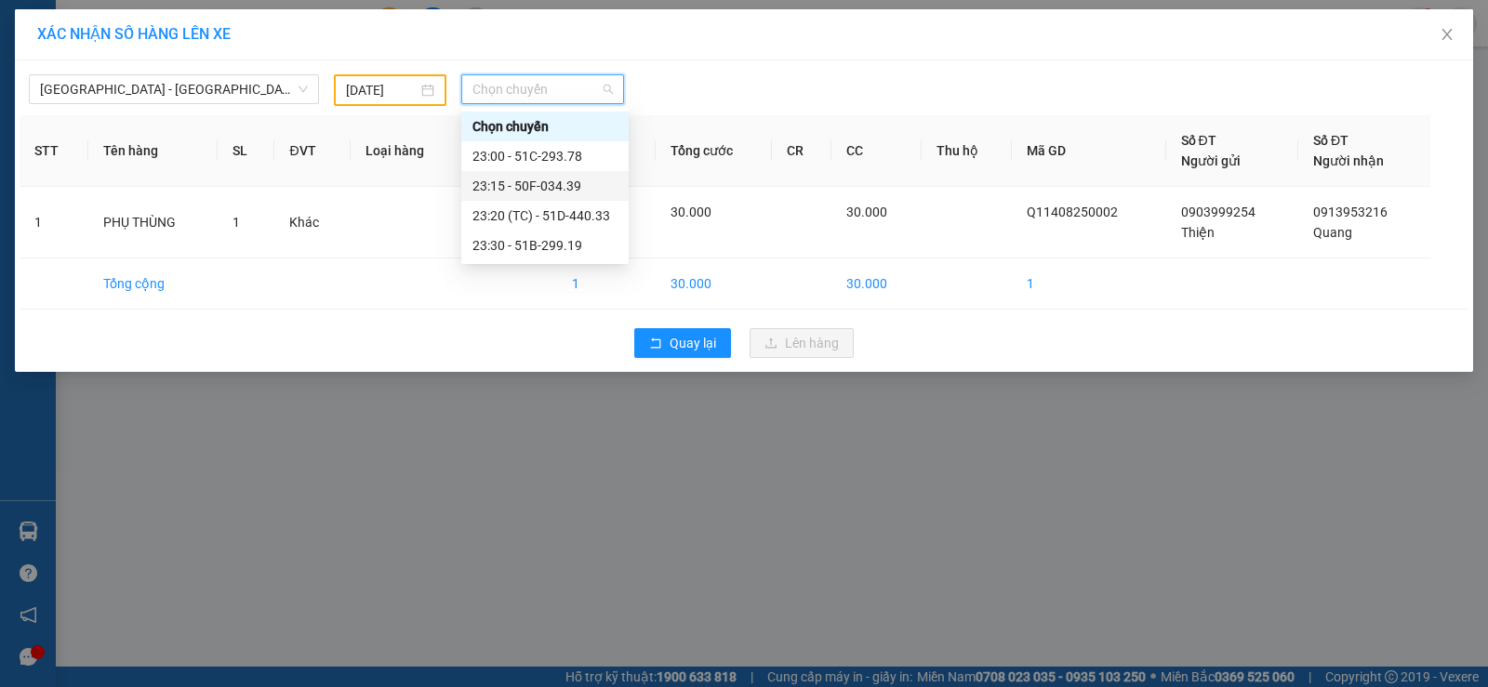
click at [572, 173] on div "23:15 - 50F-034.39" at bounding box center [544, 186] width 167 height 30
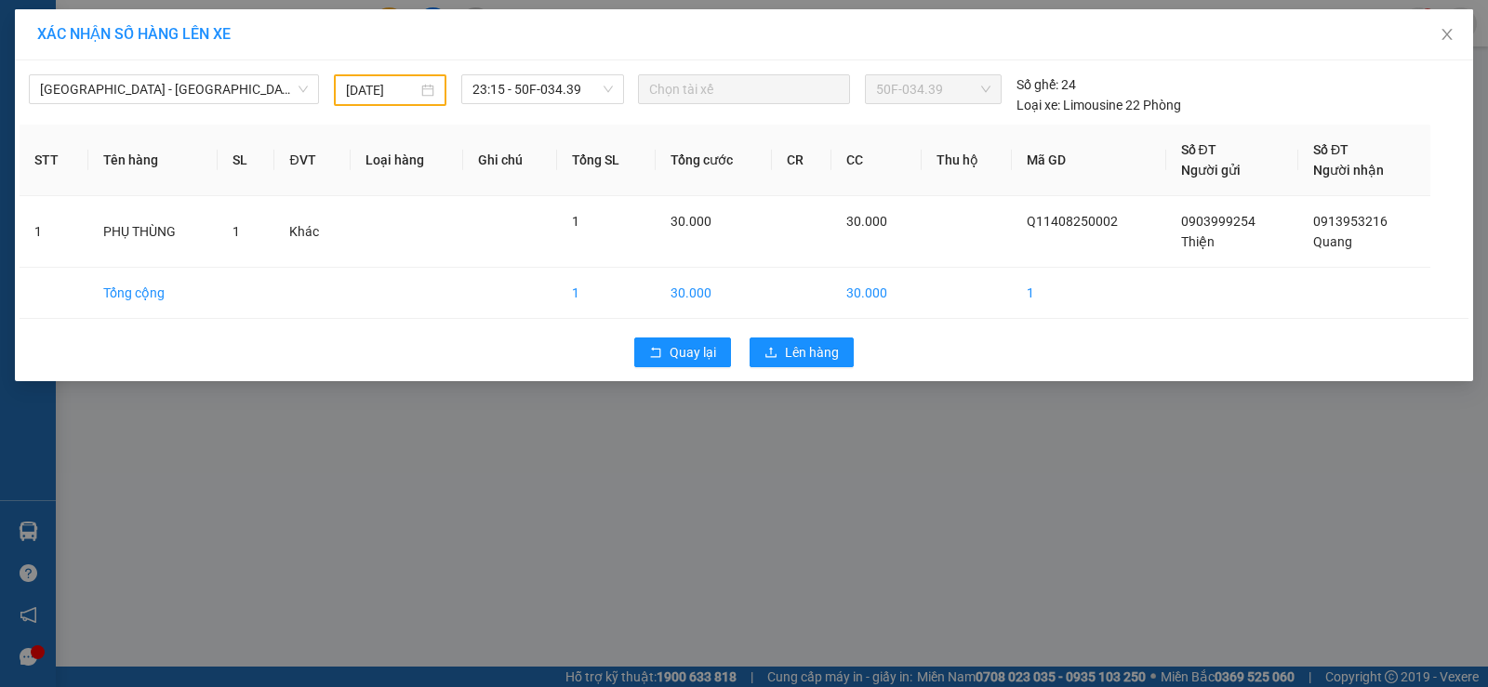
click at [812, 337] on div "Quay lại Lên hàng" at bounding box center [744, 352] width 1449 height 48
click at [818, 361] on span "Lên hàng" at bounding box center [812, 352] width 54 height 20
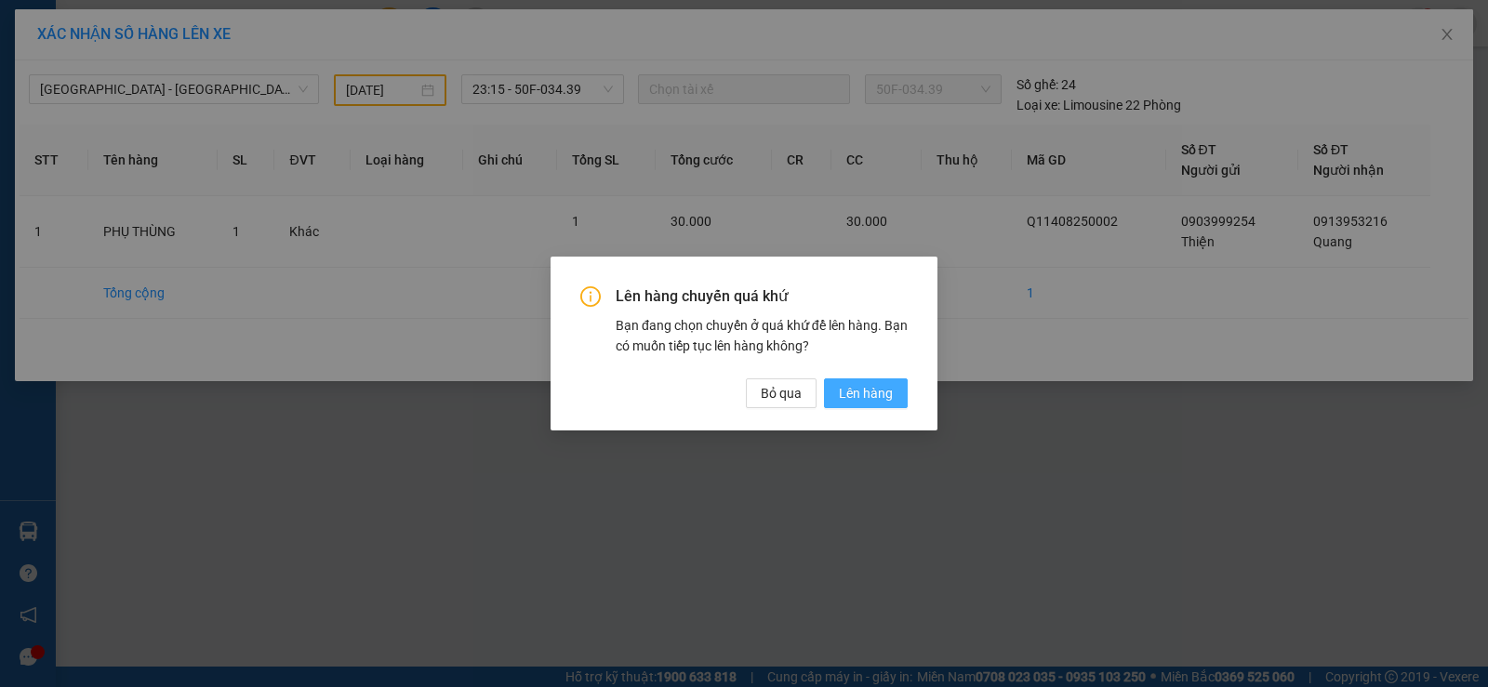
click at [878, 390] on span "Lên hàng" at bounding box center [866, 393] width 54 height 20
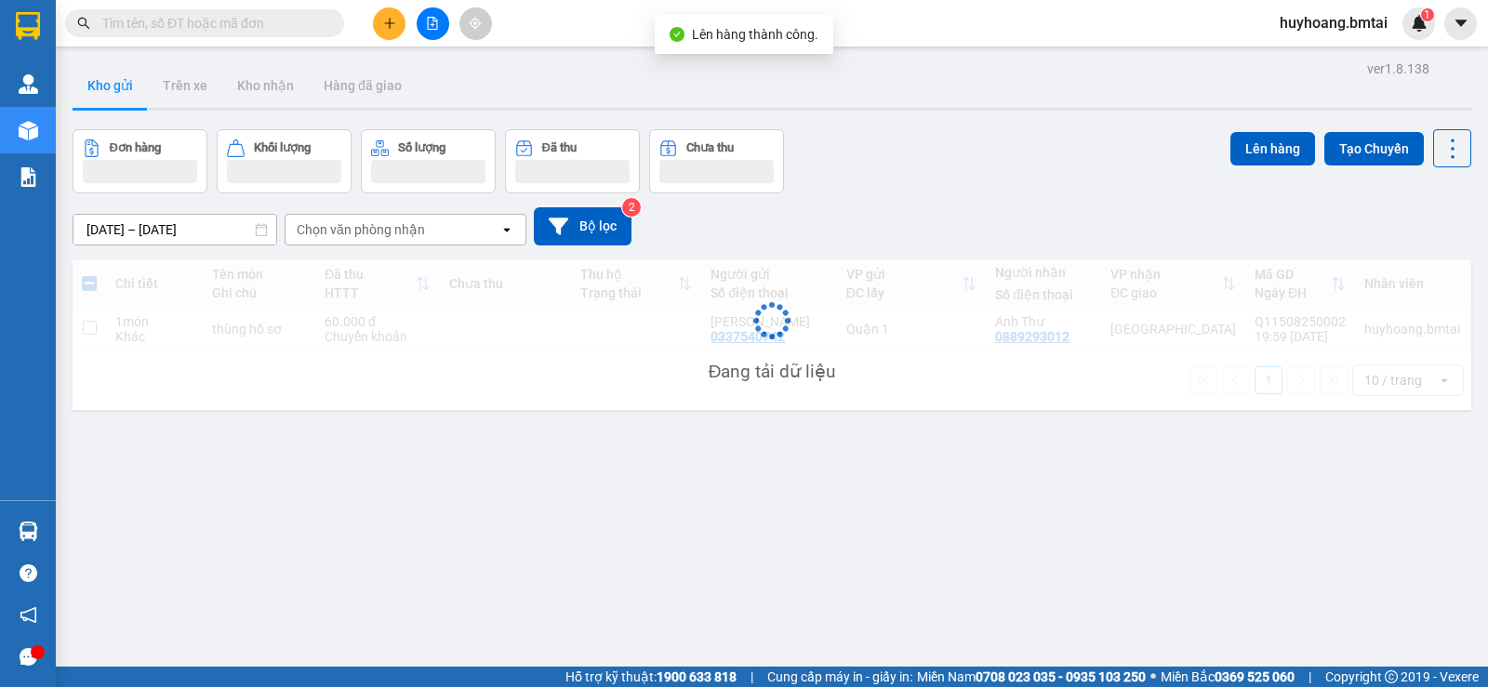
drag, startPoint x: 616, startPoint y: 518, endPoint x: 883, endPoint y: 504, distance: 267.3
click at [652, 518] on div "ver 1.8.138 Kho gửi Trên xe Kho nhận Hàng đã giao Đơn hàng Khối lượng Số lượng …" at bounding box center [772, 399] width 1414 height 687
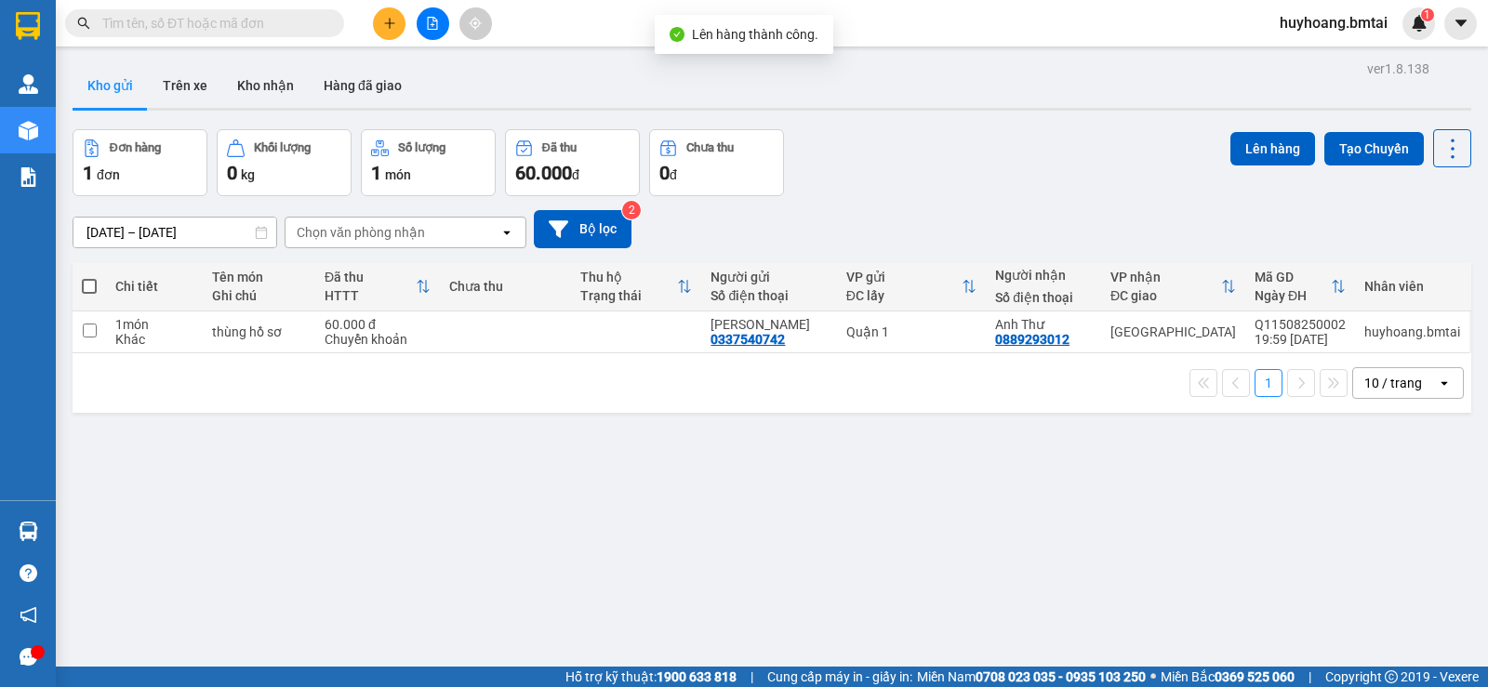
click at [875, 351] on td "Quận 1" at bounding box center [911, 333] width 149 height 42
checkbox input "true"
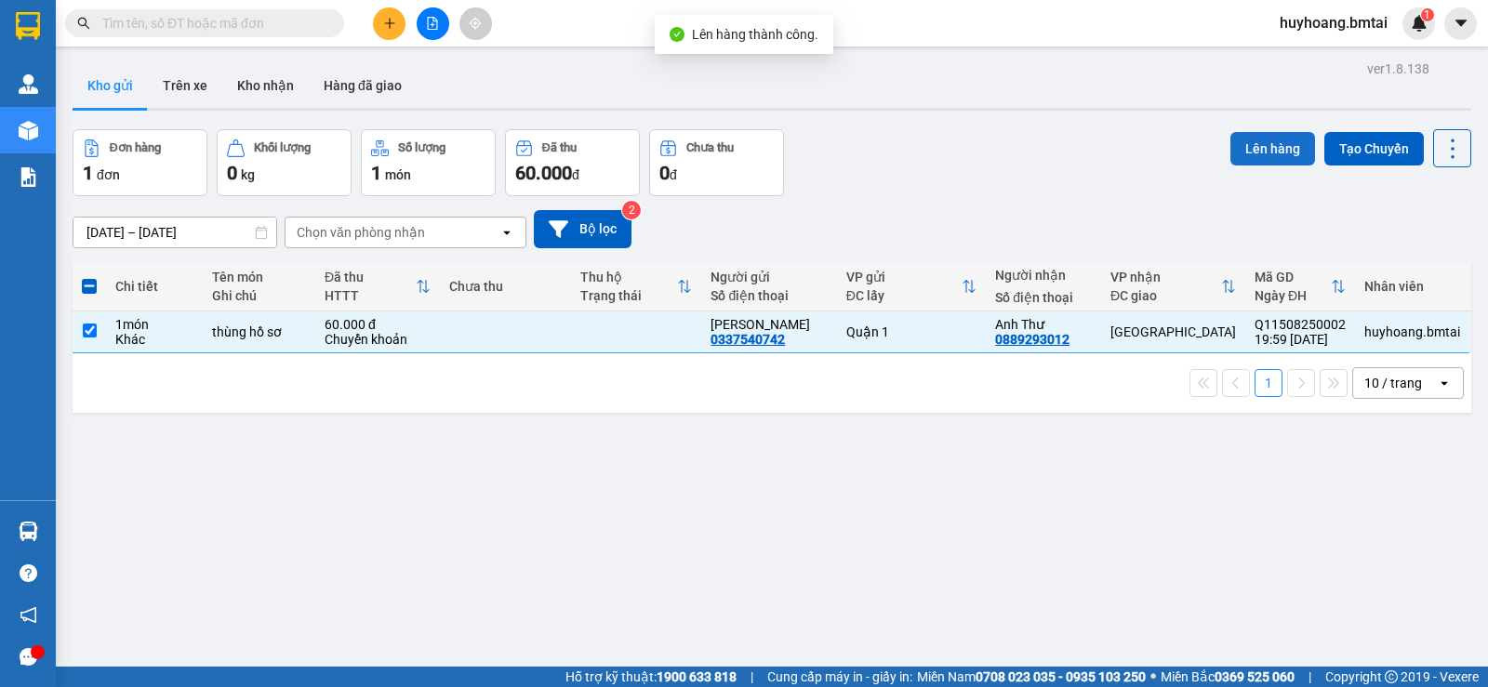
click at [1249, 158] on button "Lên hàng" at bounding box center [1273, 148] width 85 height 33
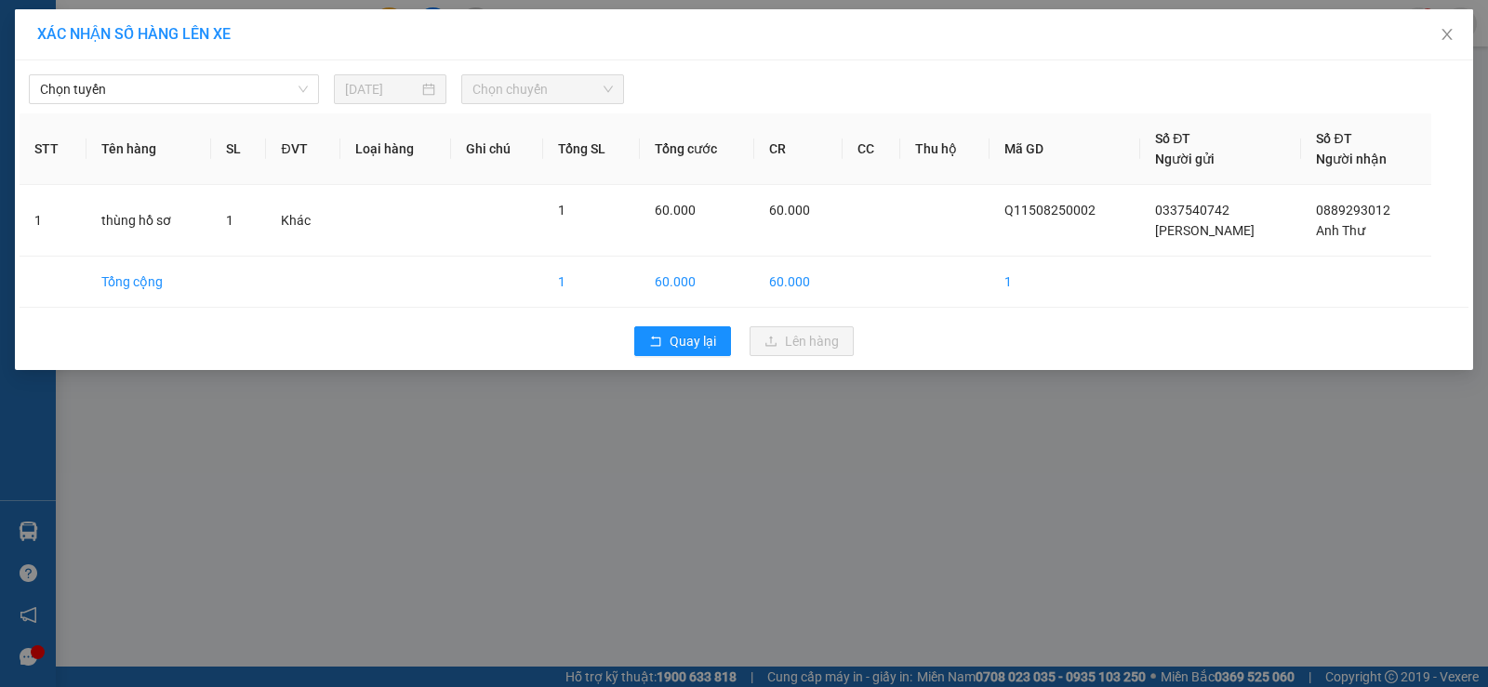
click at [137, 66] on div "Chọn tuyến [DATE] Chọn chuyến" at bounding box center [744, 84] width 1449 height 39
click at [144, 72] on div "Chọn tuyến [DATE] Chọn chuyến" at bounding box center [744, 84] width 1449 height 39
click at [153, 86] on span "Chọn tuyến" at bounding box center [174, 89] width 268 height 28
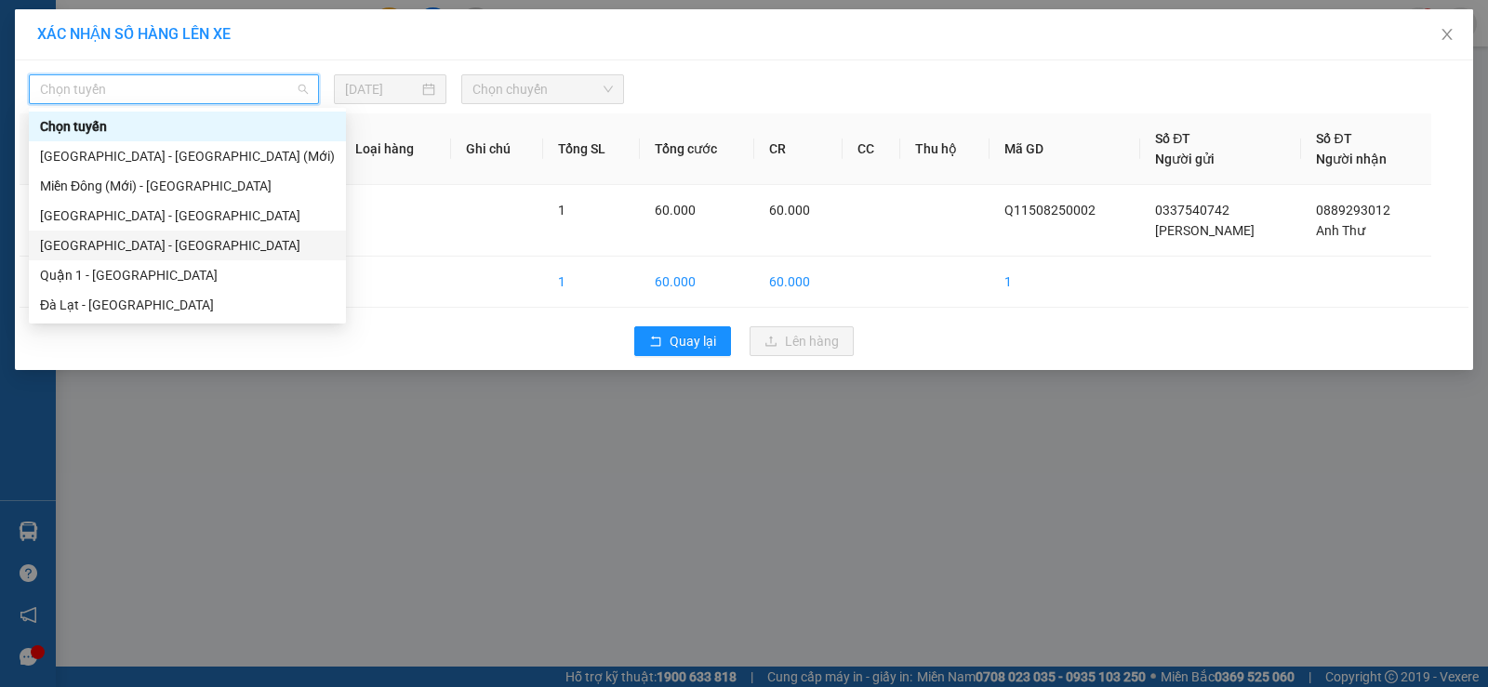
click at [153, 259] on div "[GEOGRAPHIC_DATA] - [GEOGRAPHIC_DATA]" at bounding box center [187, 246] width 317 height 30
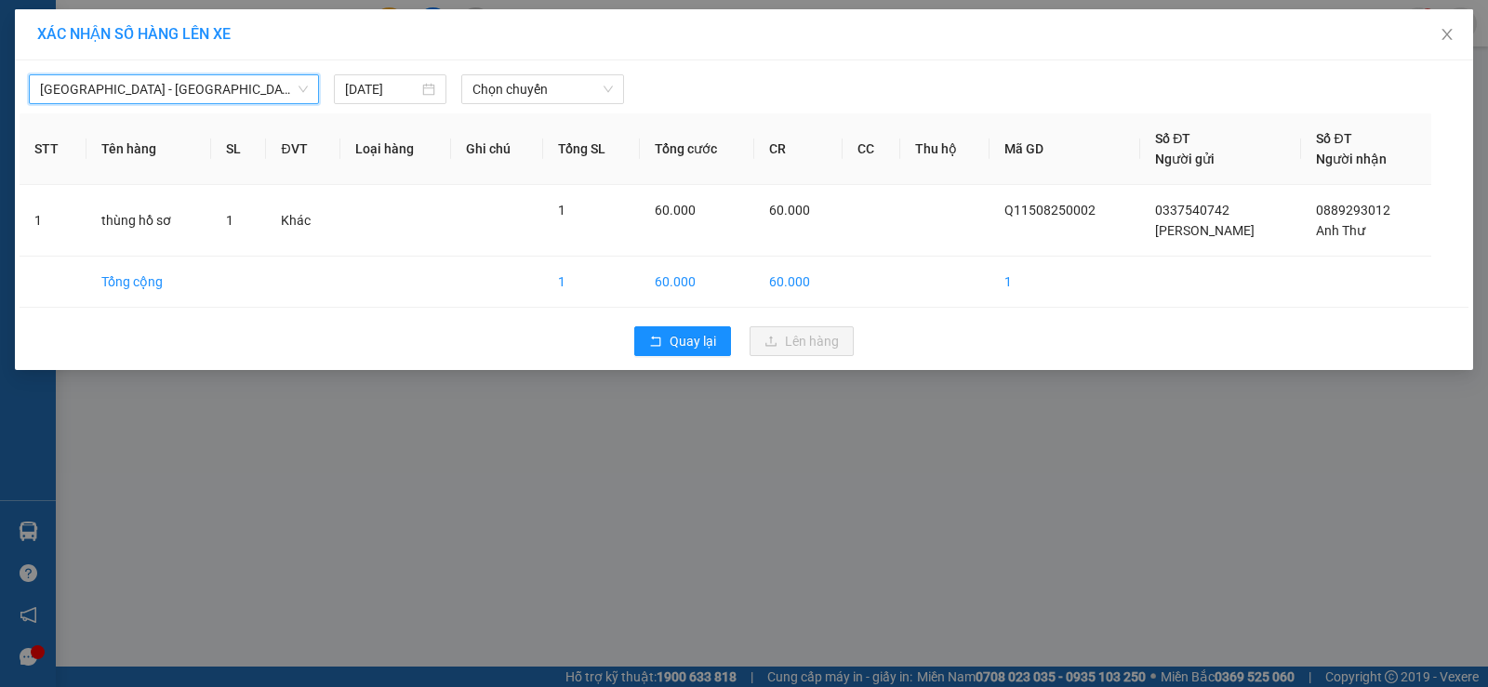
drag, startPoint x: 160, startPoint y: 89, endPoint x: 329, endPoint y: 246, distance: 231.0
click at [161, 89] on span "[GEOGRAPHIC_DATA] - [GEOGRAPHIC_DATA]" at bounding box center [174, 89] width 268 height 28
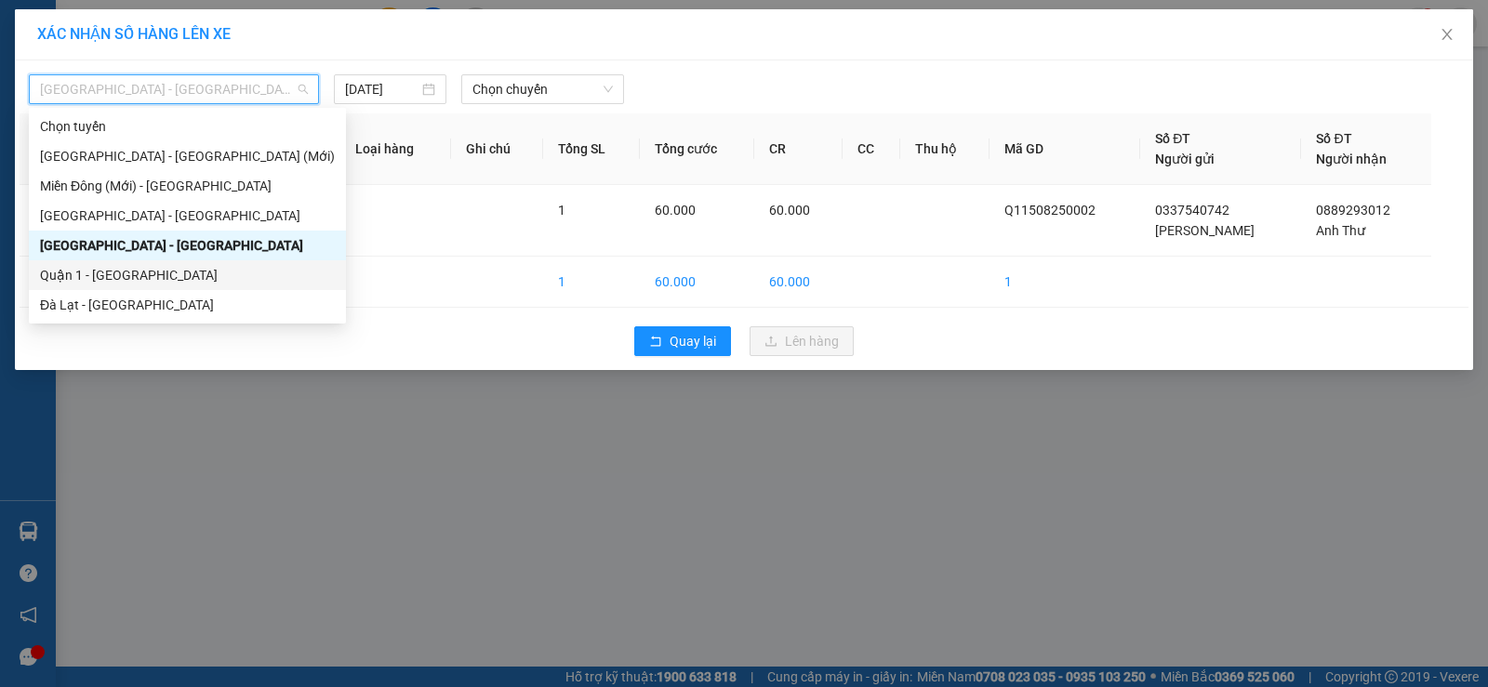
click at [177, 271] on div "Quận 1 - [GEOGRAPHIC_DATA]" at bounding box center [187, 275] width 295 height 20
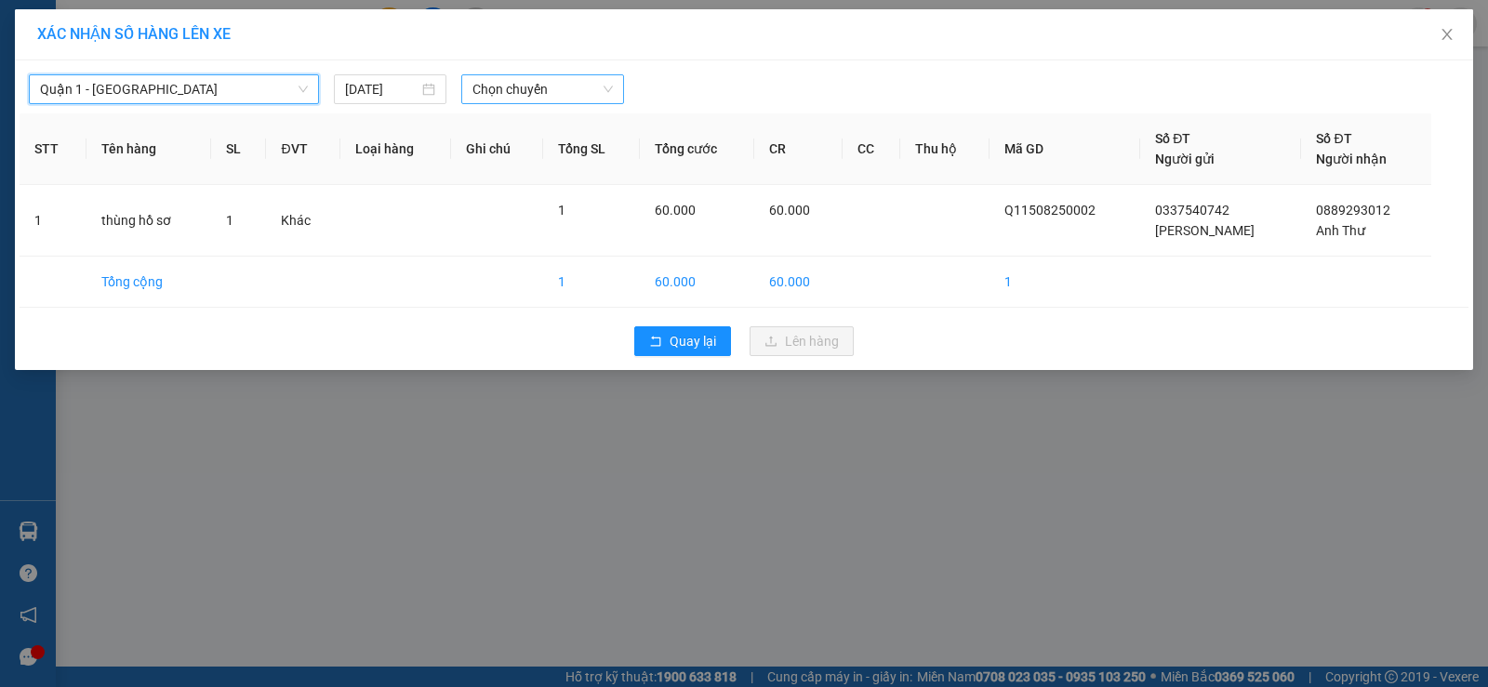
click at [508, 87] on span "Chọn chuyến" at bounding box center [542, 89] width 140 height 28
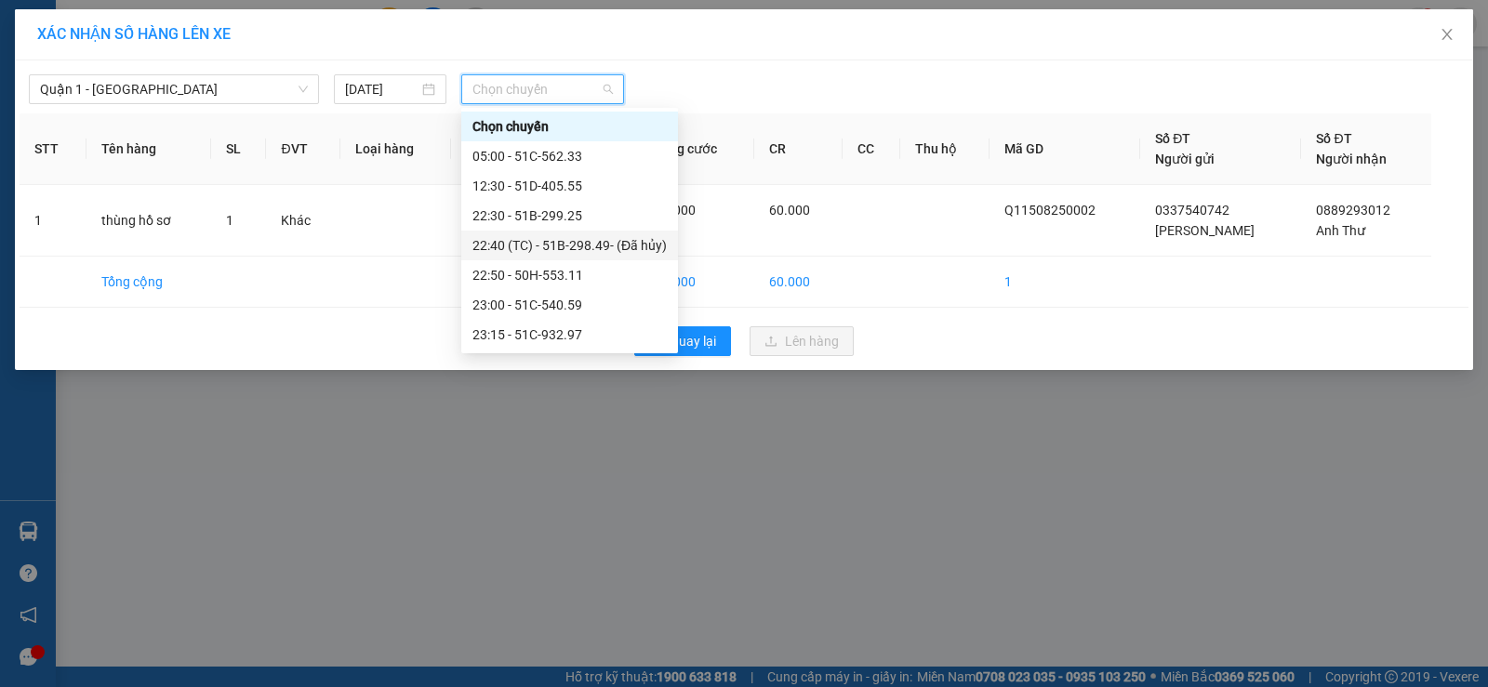
click at [573, 240] on div "22:40 (TC) - 51B-298.49 - (Đã hủy)" at bounding box center [569, 245] width 194 height 20
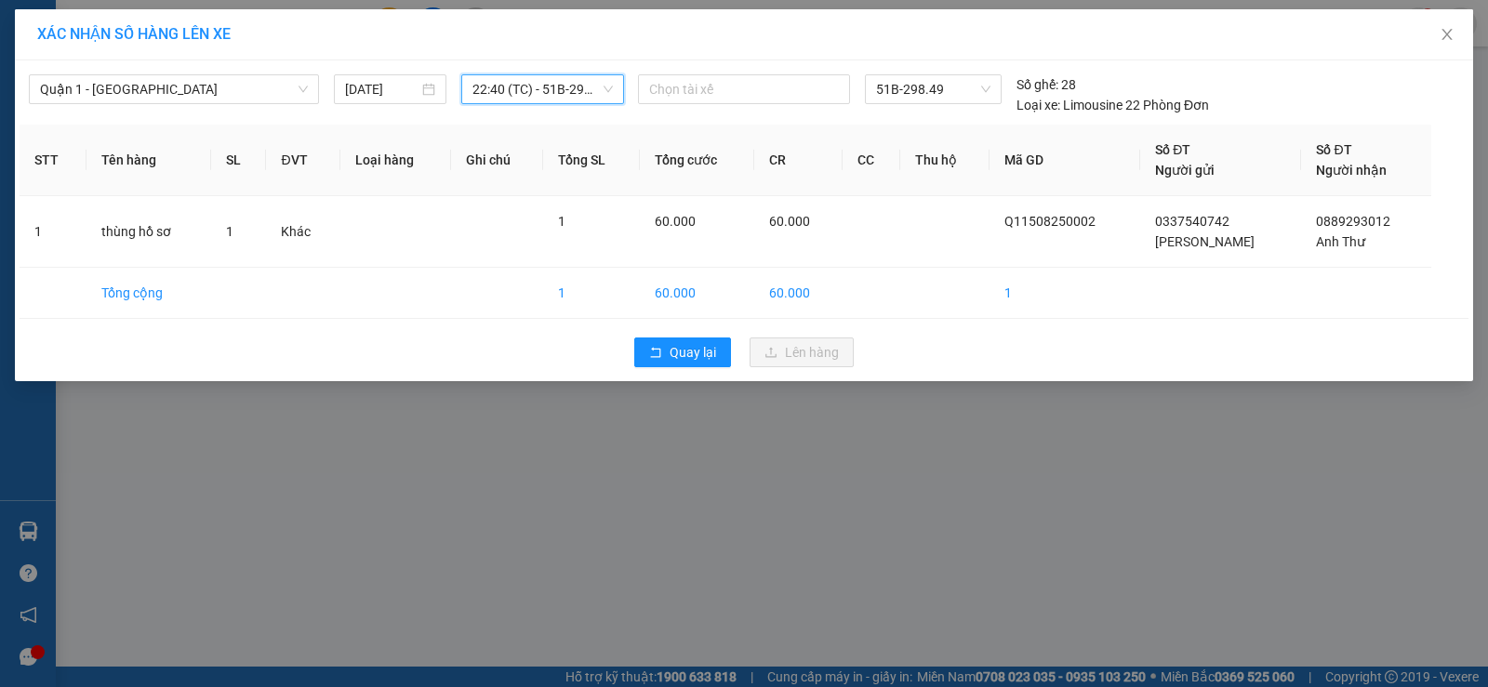
click at [602, 100] on span "22:40 (TC) - 51B-298.49 - (Đã hủy)" at bounding box center [542, 89] width 140 height 28
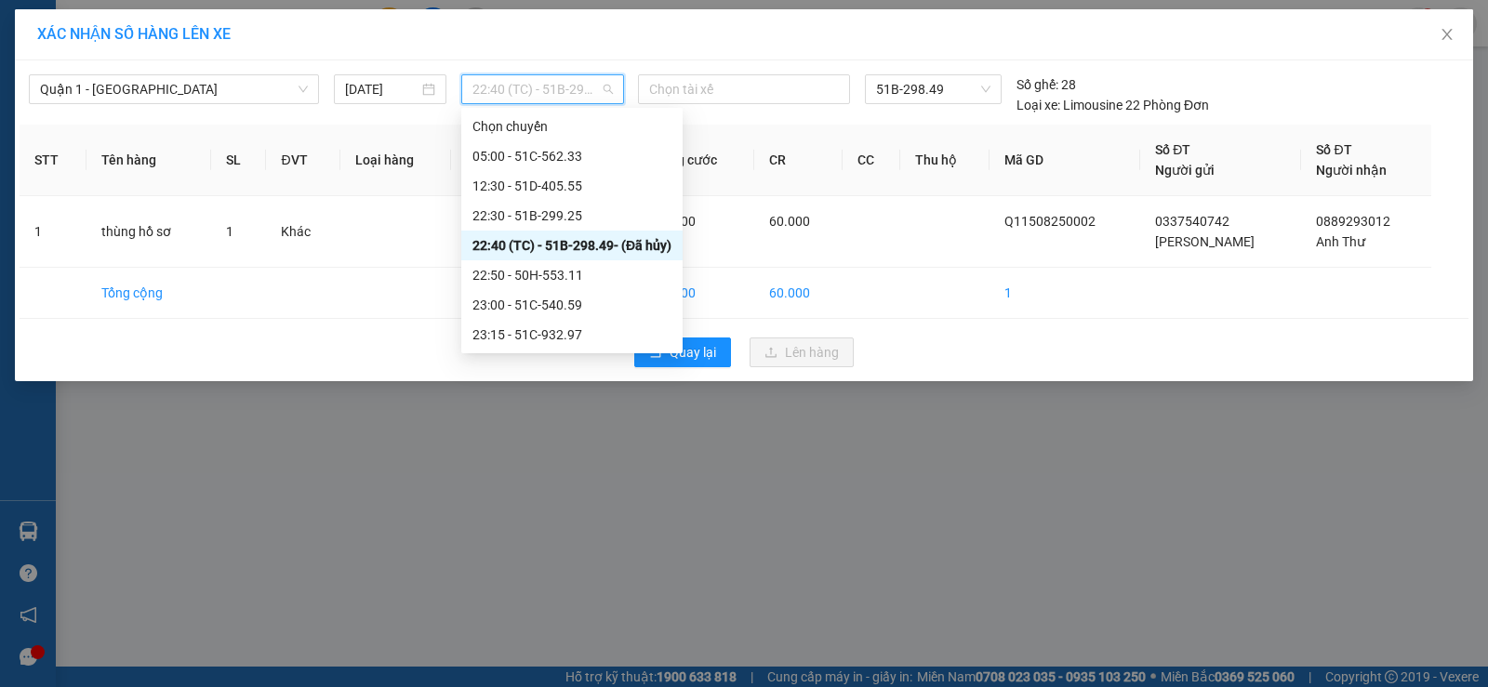
click at [566, 225] on div "22:30 - 51B-299.25" at bounding box center [571, 216] width 199 height 20
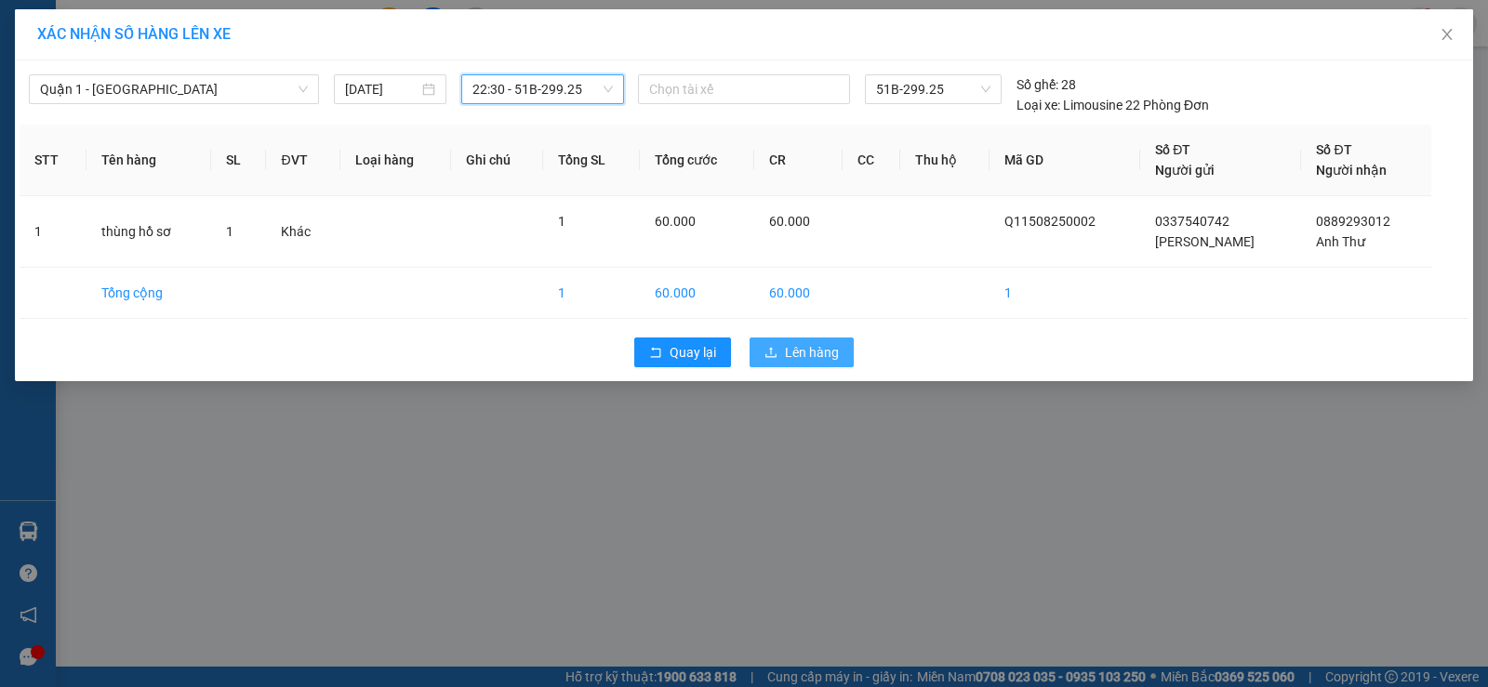
click at [803, 359] on span "Lên hàng" at bounding box center [812, 352] width 54 height 20
